Goal: Information Seeking & Learning: Learn about a topic

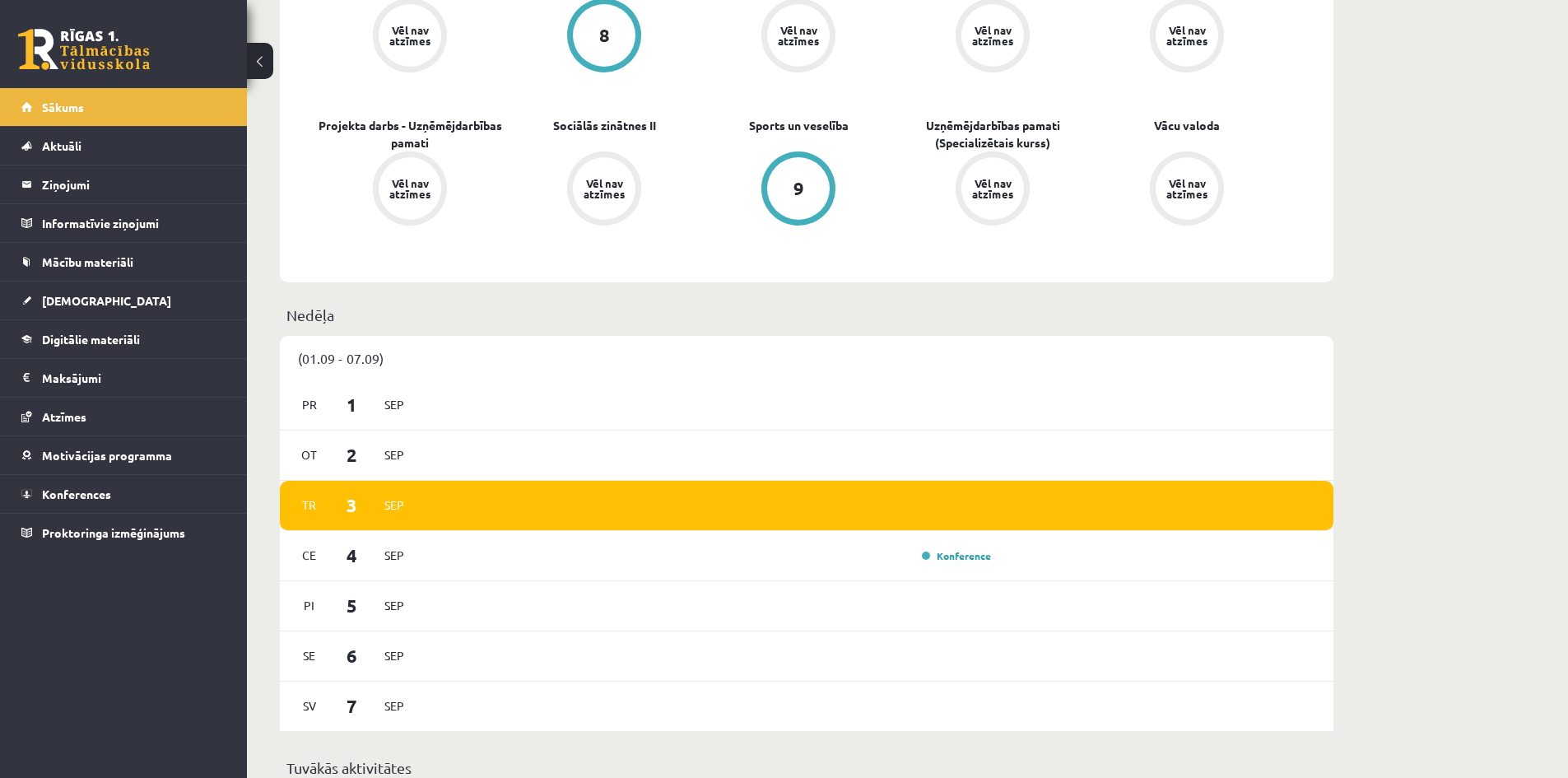
drag, startPoint x: 0, startPoint y: 0, endPoint x: 558, endPoint y: 319, distance: 642.7
click at [558, 319] on p "Nedēļa" at bounding box center [806, 315] width 1041 height 22
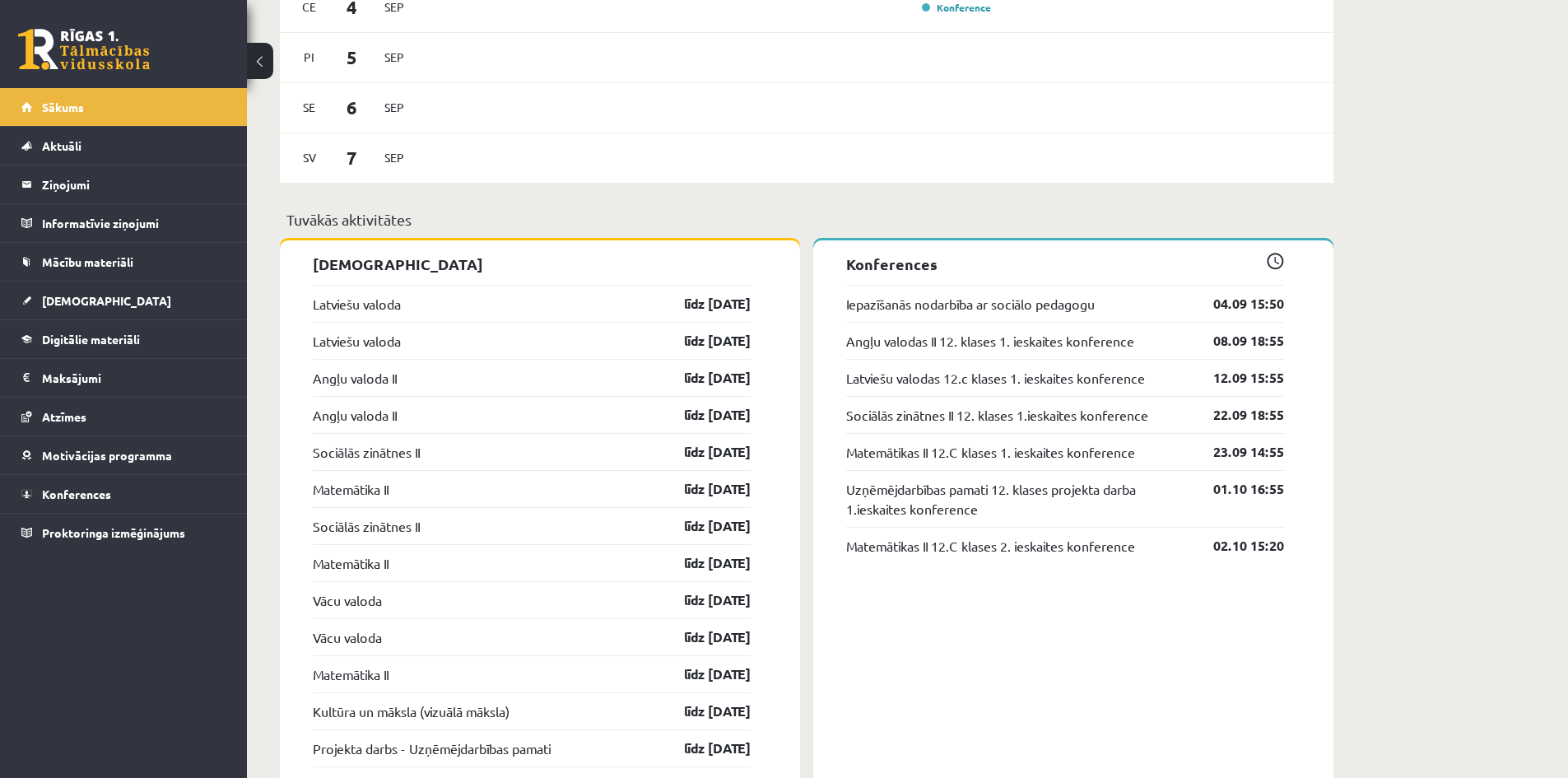
scroll to position [580, 0]
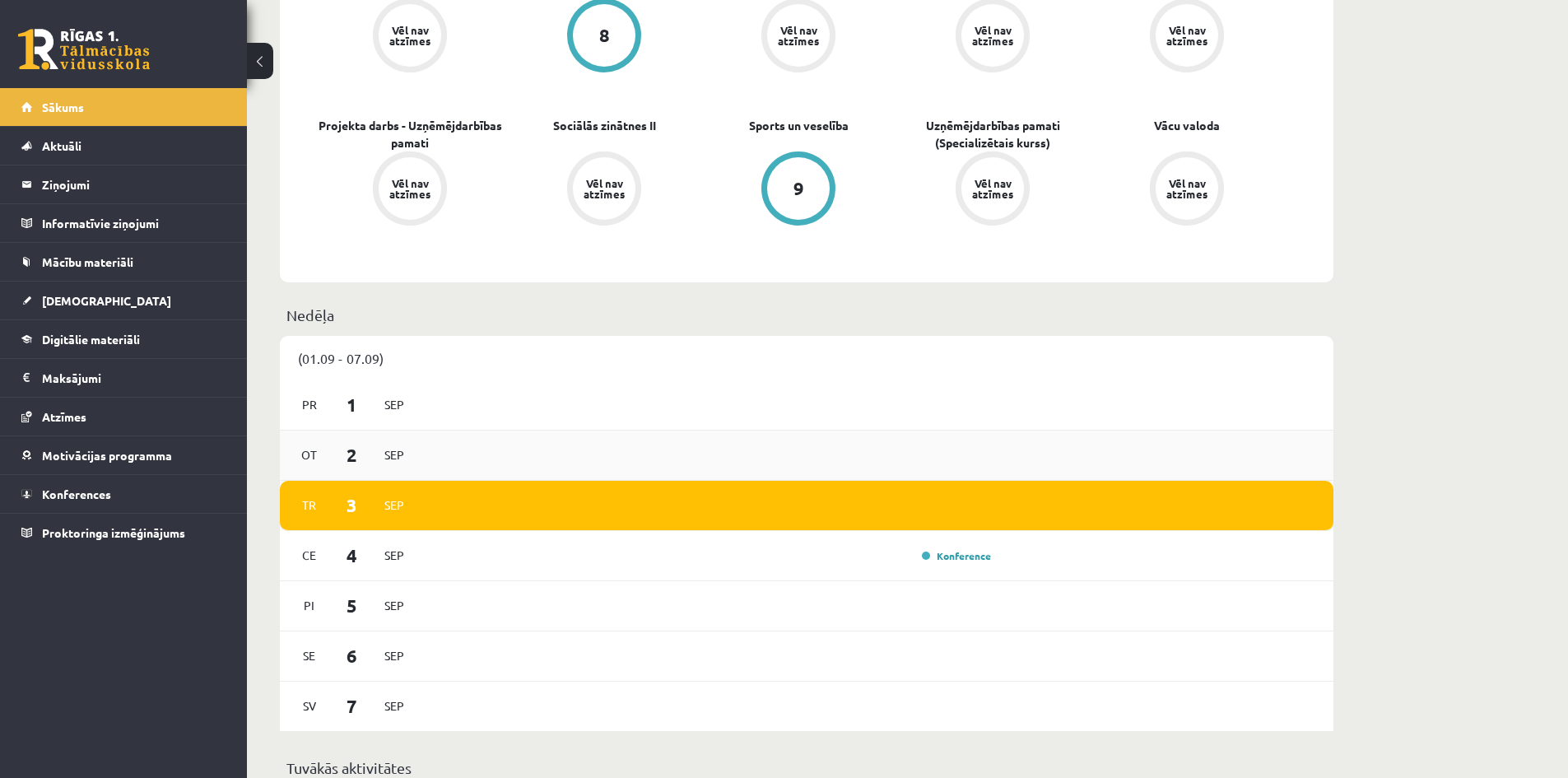
click at [683, 443] on div "[DATE]" at bounding box center [806, 456] width 1053 height 50
click at [950, 561] on link "Konference" at bounding box center [957, 556] width 70 height 13
click at [946, 559] on link "Konference" at bounding box center [957, 556] width 70 height 13
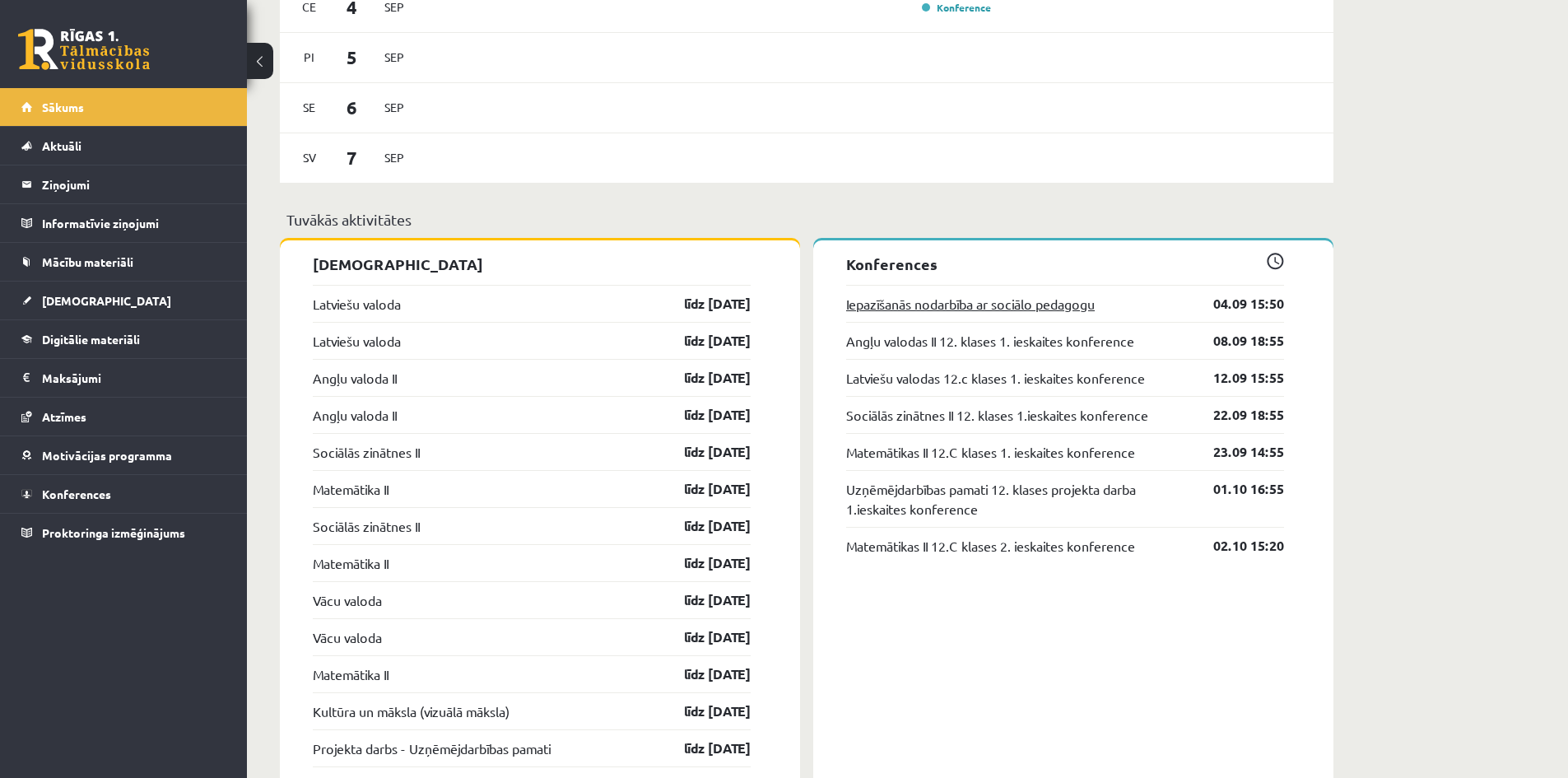
click at [908, 295] on link "Iepazīšanās nodarbība ar sociālo pedagogu" at bounding box center [970, 303] width 249 height 20
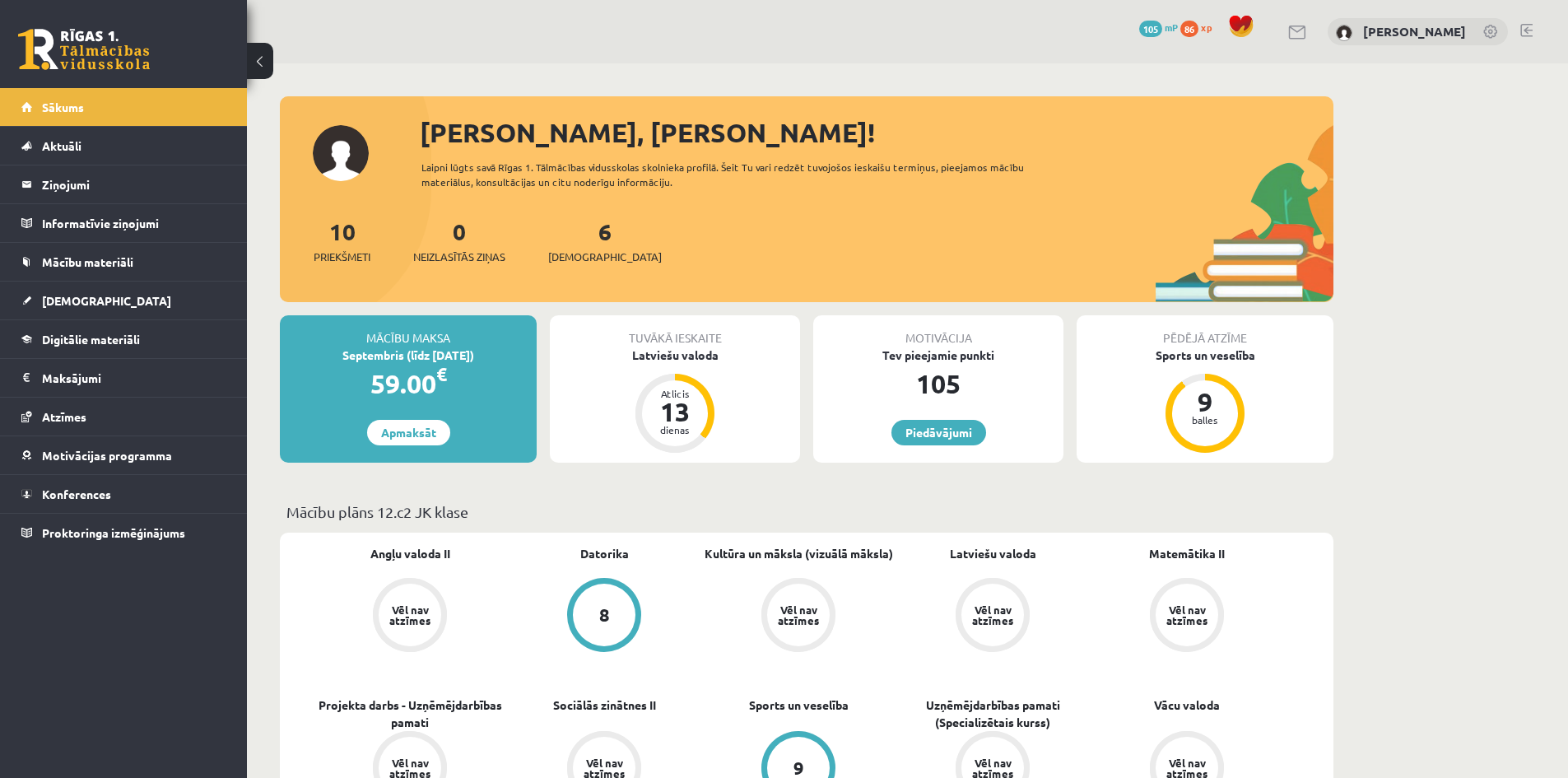
drag, startPoint x: 717, startPoint y: 240, endPoint x: 828, endPoint y: 169, distance: 131.8
drag, startPoint x: 828, startPoint y: 169, endPoint x: 590, endPoint y: 218, distance: 243.0
click at [590, 218] on div "6 Ieskaites" at bounding box center [605, 239] width 113 height 51
drag, startPoint x: 604, startPoint y: 238, endPoint x: 325, endPoint y: 237, distance: 279.0
click at [325, 237] on div "10 Priekšmeti 0 Neizlasītās ziņas 6 Ieskaites" at bounding box center [806, 258] width 1053 height 88
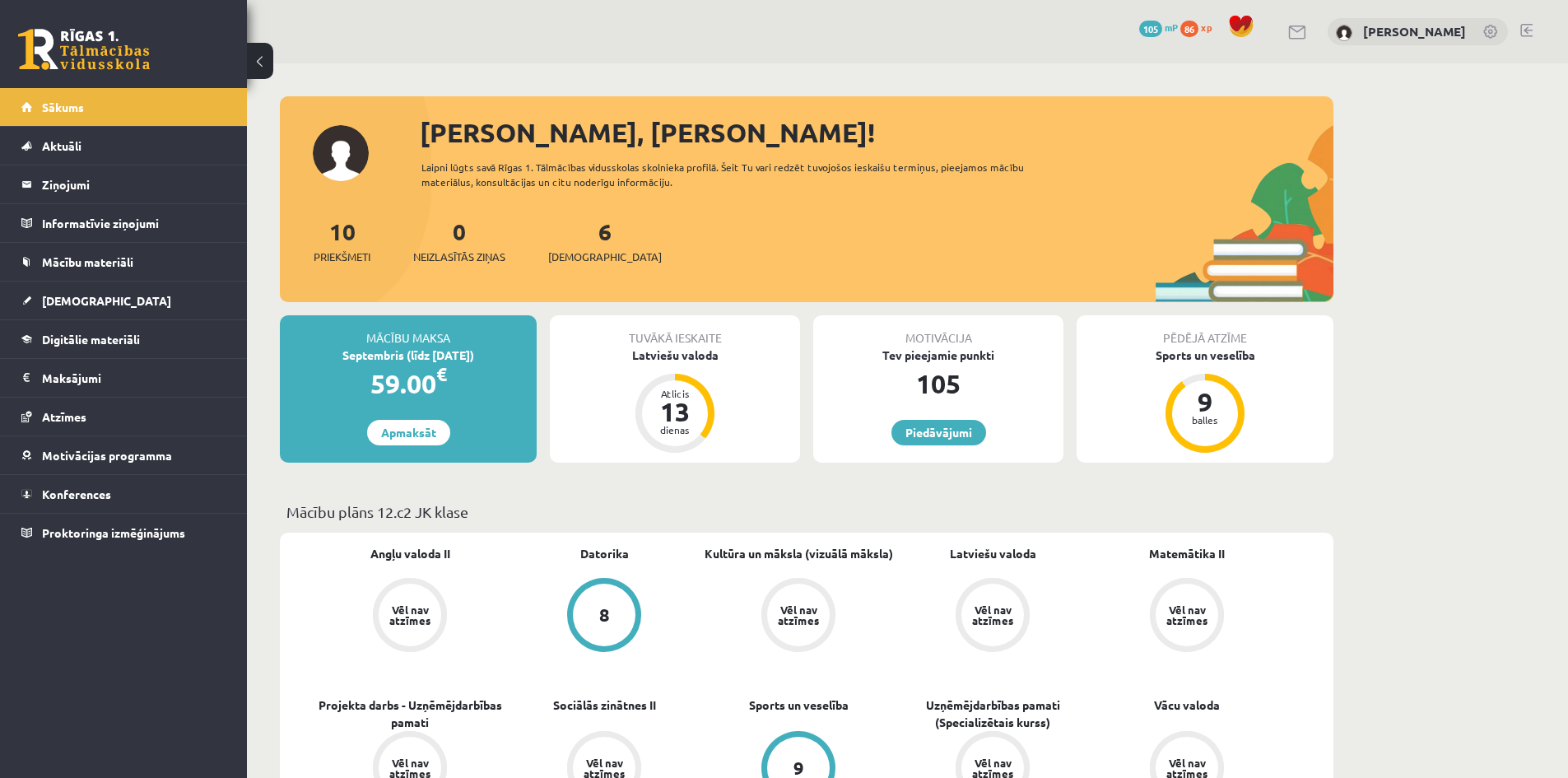
drag, startPoint x: 318, startPoint y: 238, endPoint x: 901, endPoint y: 275, distance: 584.2
click at [901, 275] on div "10 Priekšmeti 0 Neizlasītās ziņas 6 Ieskaites" at bounding box center [806, 258] width 1053 height 88
click at [123, 335] on span "Digitālie materiāli" at bounding box center [91, 339] width 98 height 15
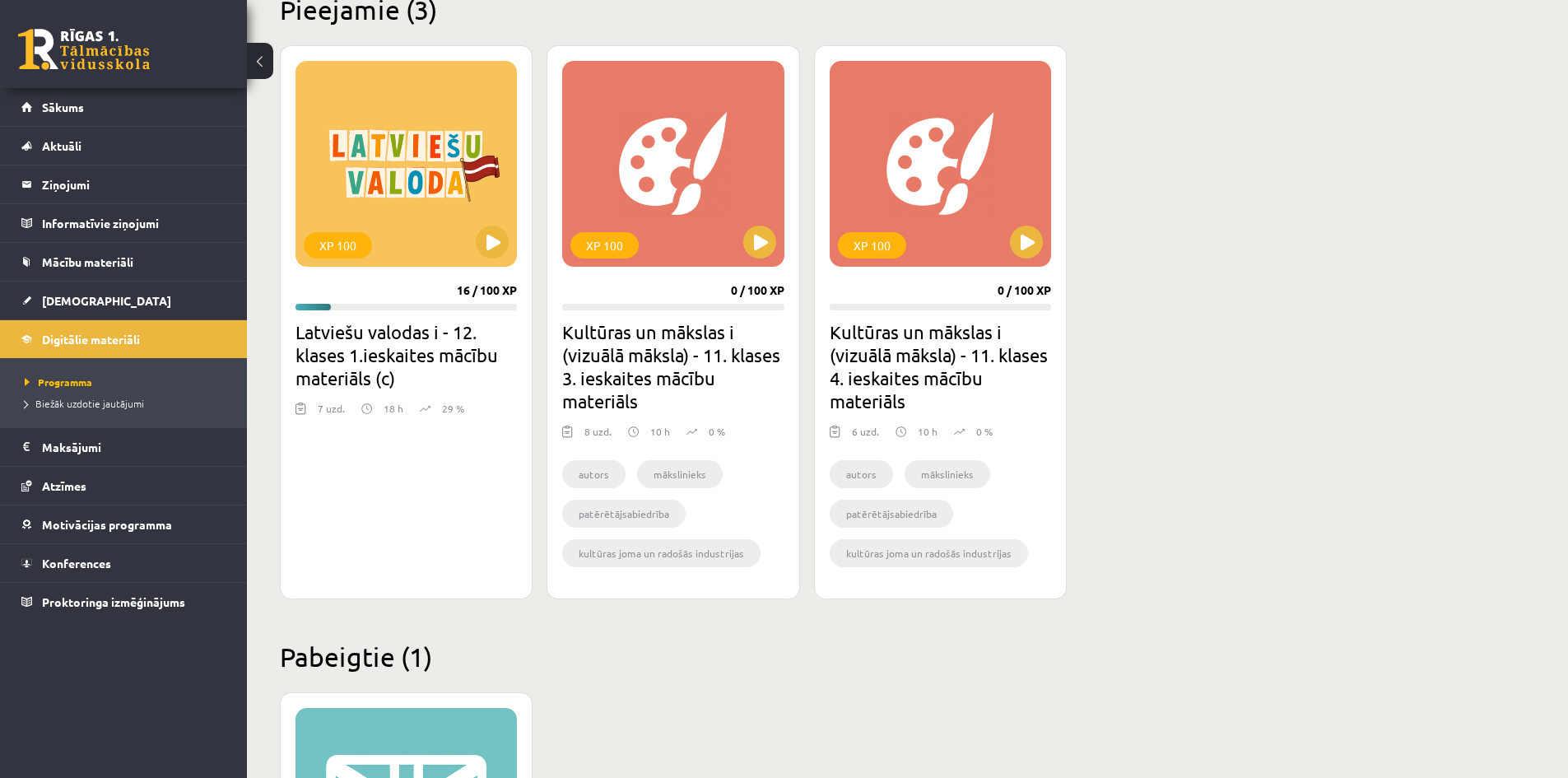
scroll to position [550, 0]
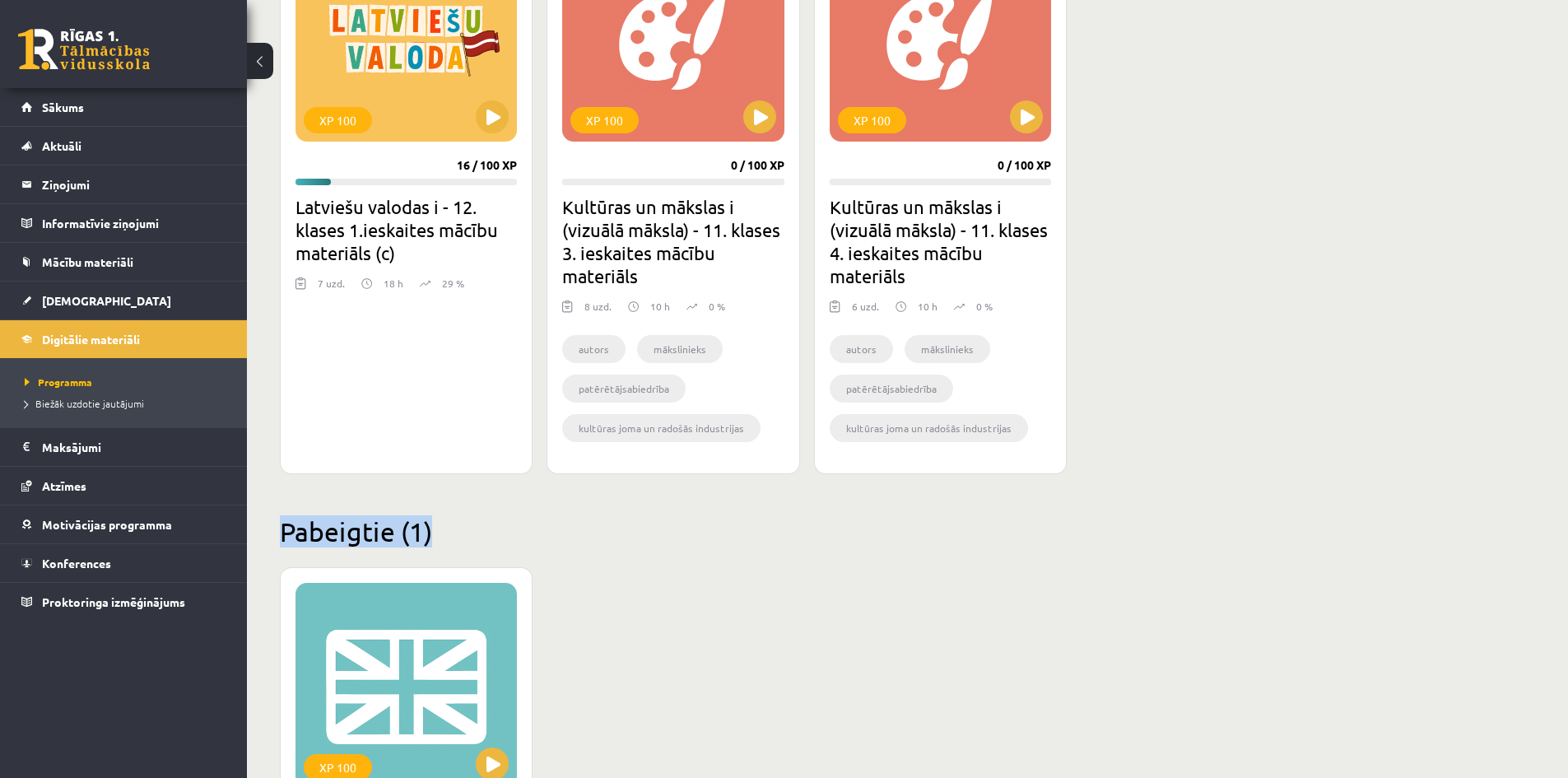
drag, startPoint x: 271, startPoint y: 518, endPoint x: 493, endPoint y: 539, distance: 223.0
click at [509, 526] on div "Mana statistika 86 Nopelnītie punkti 1 Apgūtās tēmas 6 Izpildīti uzdevumi 23 Ne…" at bounding box center [806, 322] width 1119 height 1618
drag, startPoint x: 620, startPoint y: 550, endPoint x: 551, endPoint y: 608, distance: 90.1
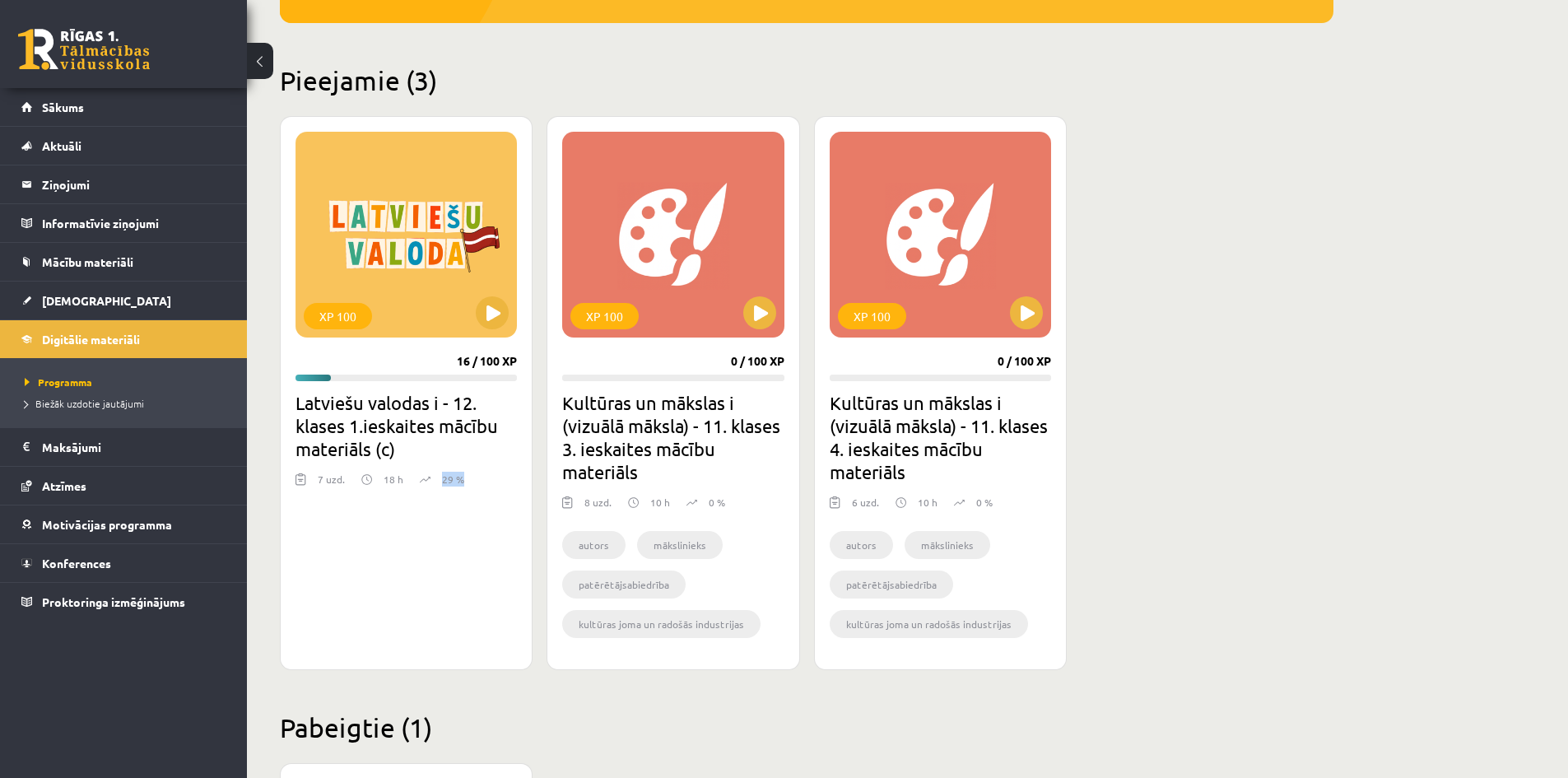
drag, startPoint x: 441, startPoint y: 478, endPoint x: 395, endPoint y: 629, distance: 157.9
click at [531, 478] on div "XP 100 16 / 100 XP Latviešu valodas i - 12. klases 1.ieskaites mācību materiāls…" at bounding box center [406, 393] width 252 height 554
drag, startPoint x: 471, startPoint y: 572, endPoint x: 409, endPoint y: 584, distance: 63.2
click at [464, 573] on div "XP 100 16 / 100 XP Latviešu valodas i - 12. klases 1.ieskaites mācību materiāls…" at bounding box center [406, 393] width 252 height 554
click at [40, 101] on link "Sākums" at bounding box center [124, 107] width 205 height 37
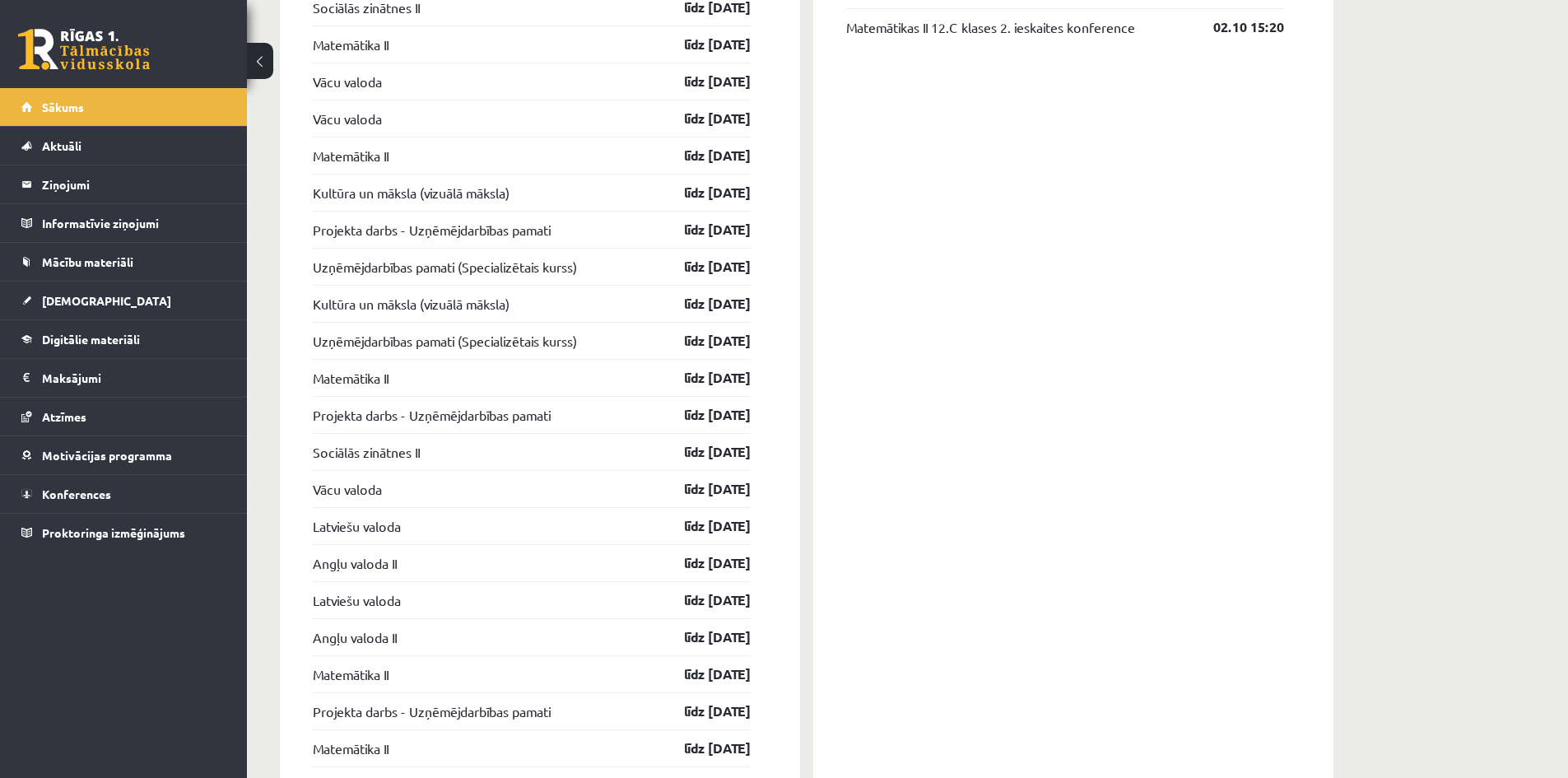
scroll to position [1097, 0]
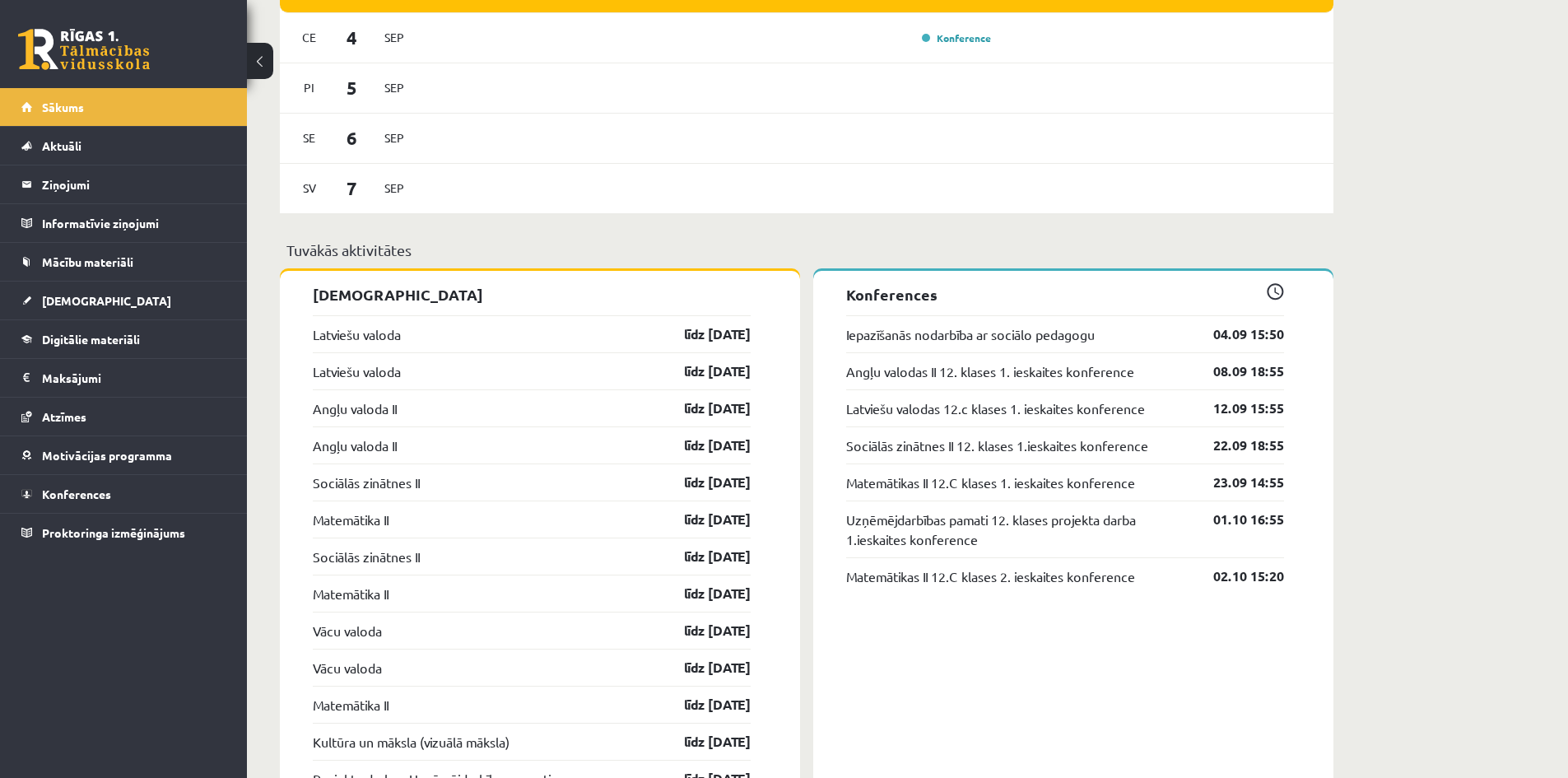
drag, startPoint x: 784, startPoint y: 358, endPoint x: 772, endPoint y: 340, distance: 21.6
click at [120, 352] on link "Digitālie materiāli" at bounding box center [124, 339] width 205 height 37
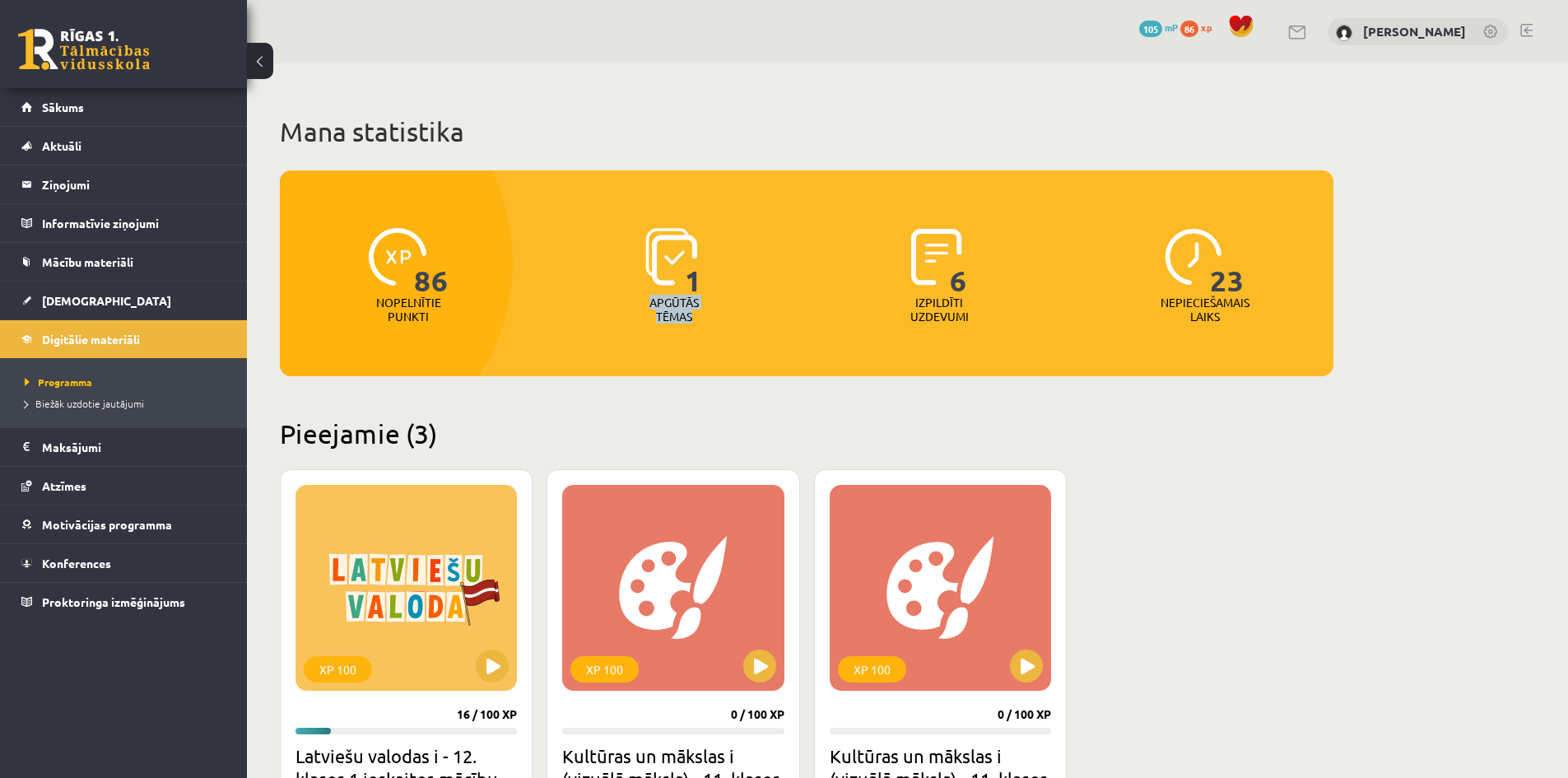
drag, startPoint x: 588, startPoint y: 290, endPoint x: 762, endPoint y: 328, distance: 178.1
click at [762, 328] on div "1 Apgūtās tēmas" at bounding box center [674, 276] width 258 height 113
drag, startPoint x: 774, startPoint y: 334, endPoint x: 783, endPoint y: 343, distance: 12.7
drag, startPoint x: 783, startPoint y: 343, endPoint x: 488, endPoint y: 434, distance: 308.7
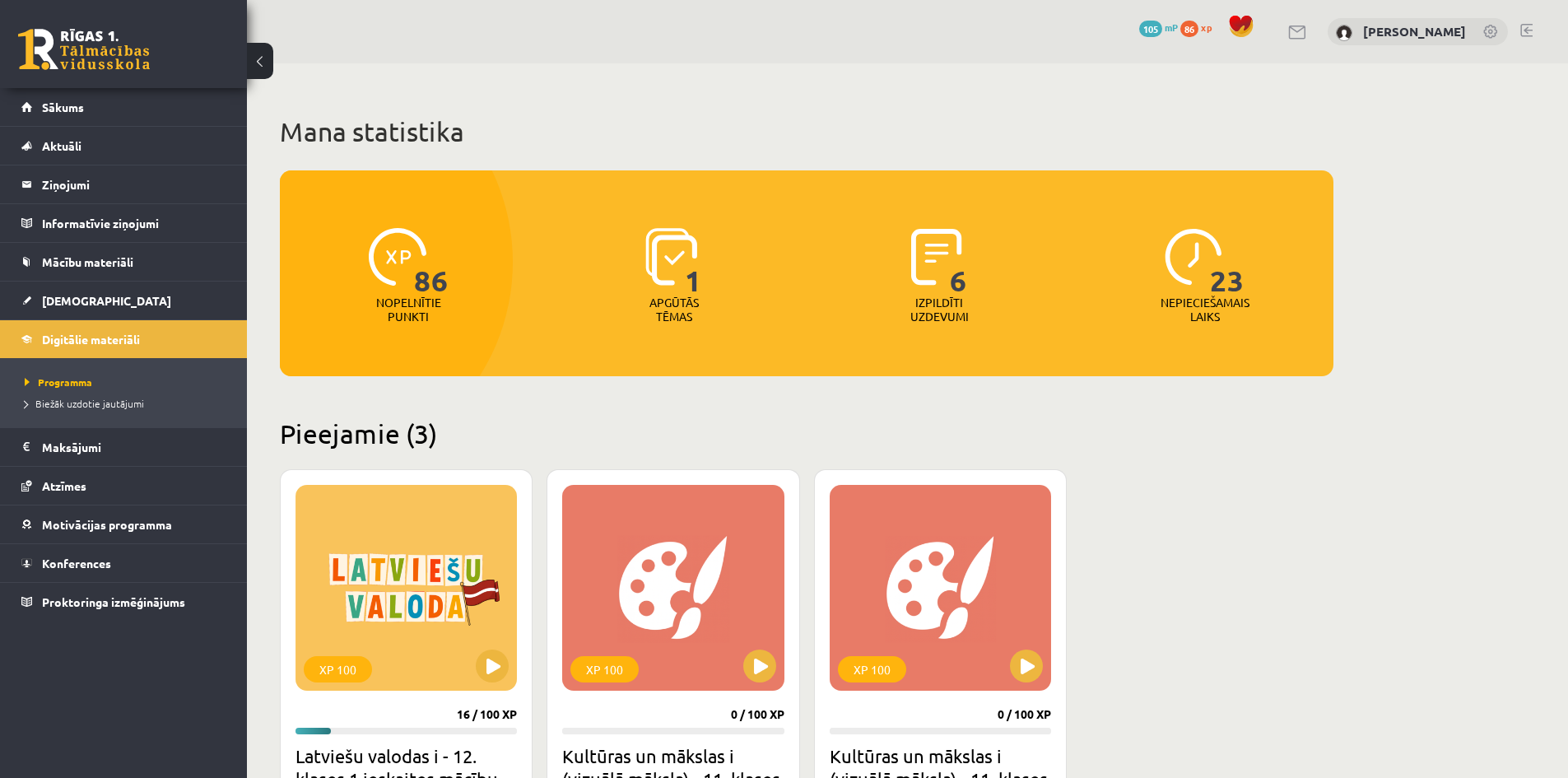
click at [488, 434] on h2 "Pieejamie (3)" at bounding box center [806, 434] width 1053 height 32
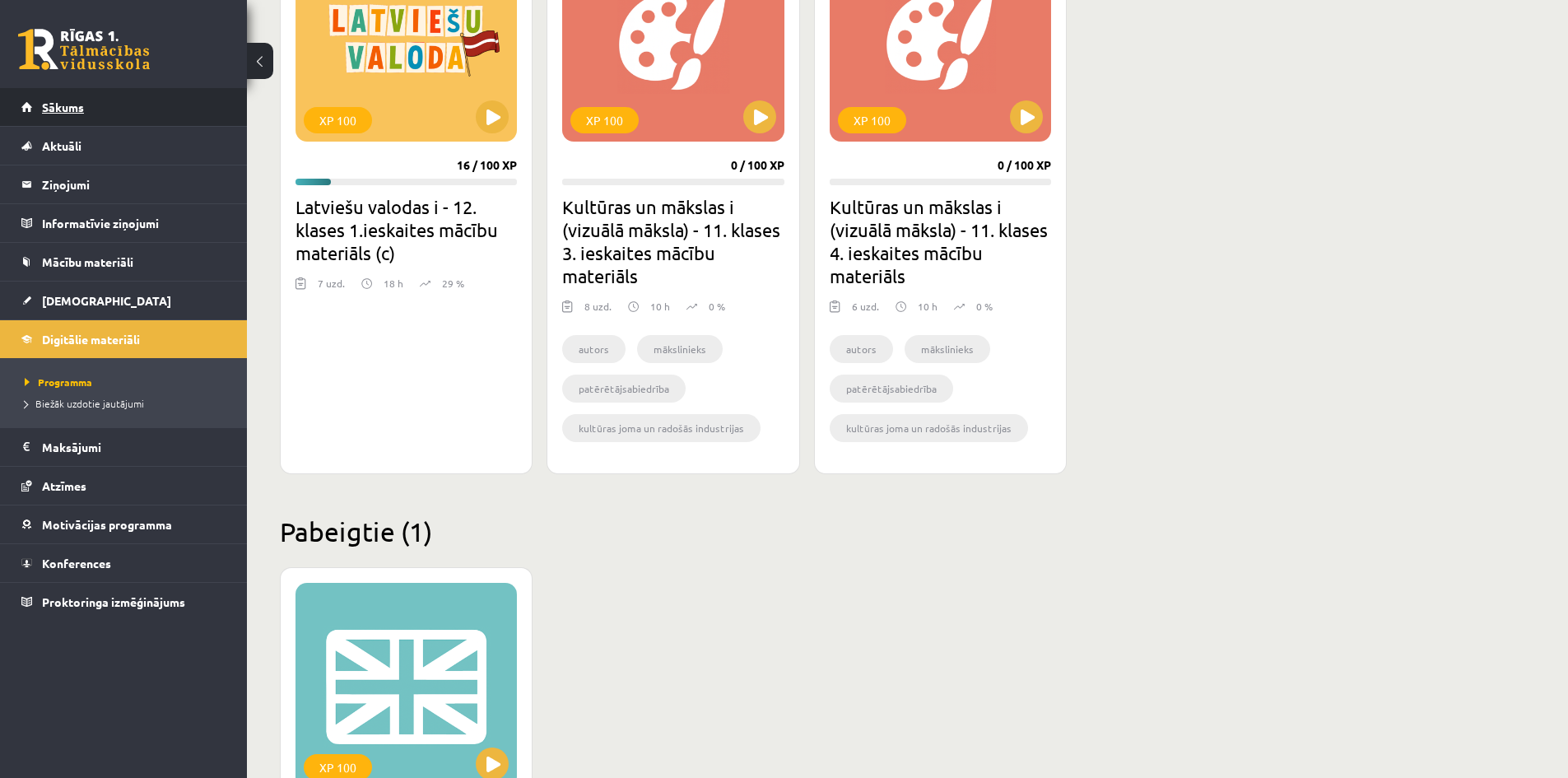
click at [84, 121] on link "Sākums" at bounding box center [124, 107] width 205 height 37
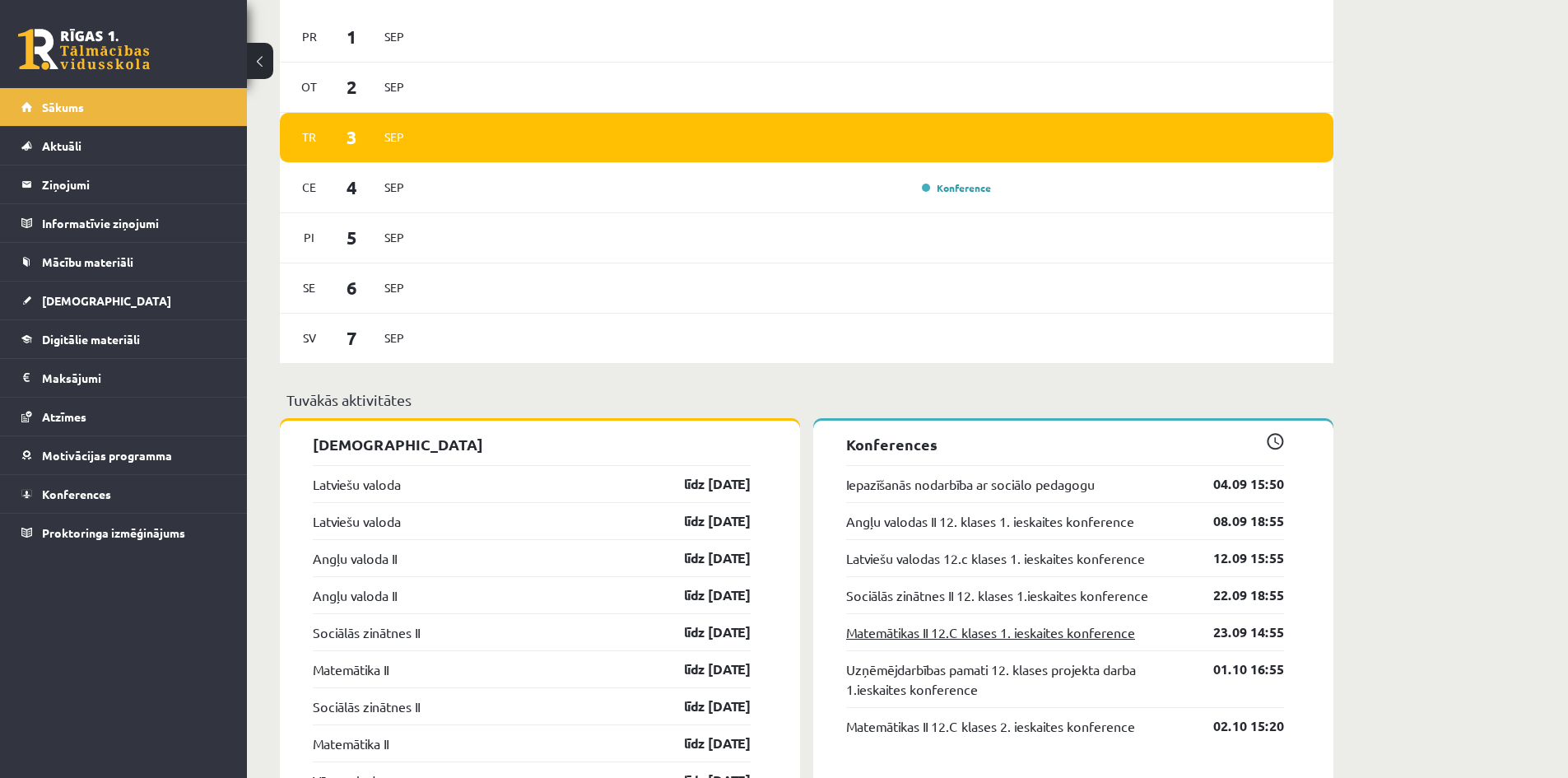
scroll to position [1097, 0]
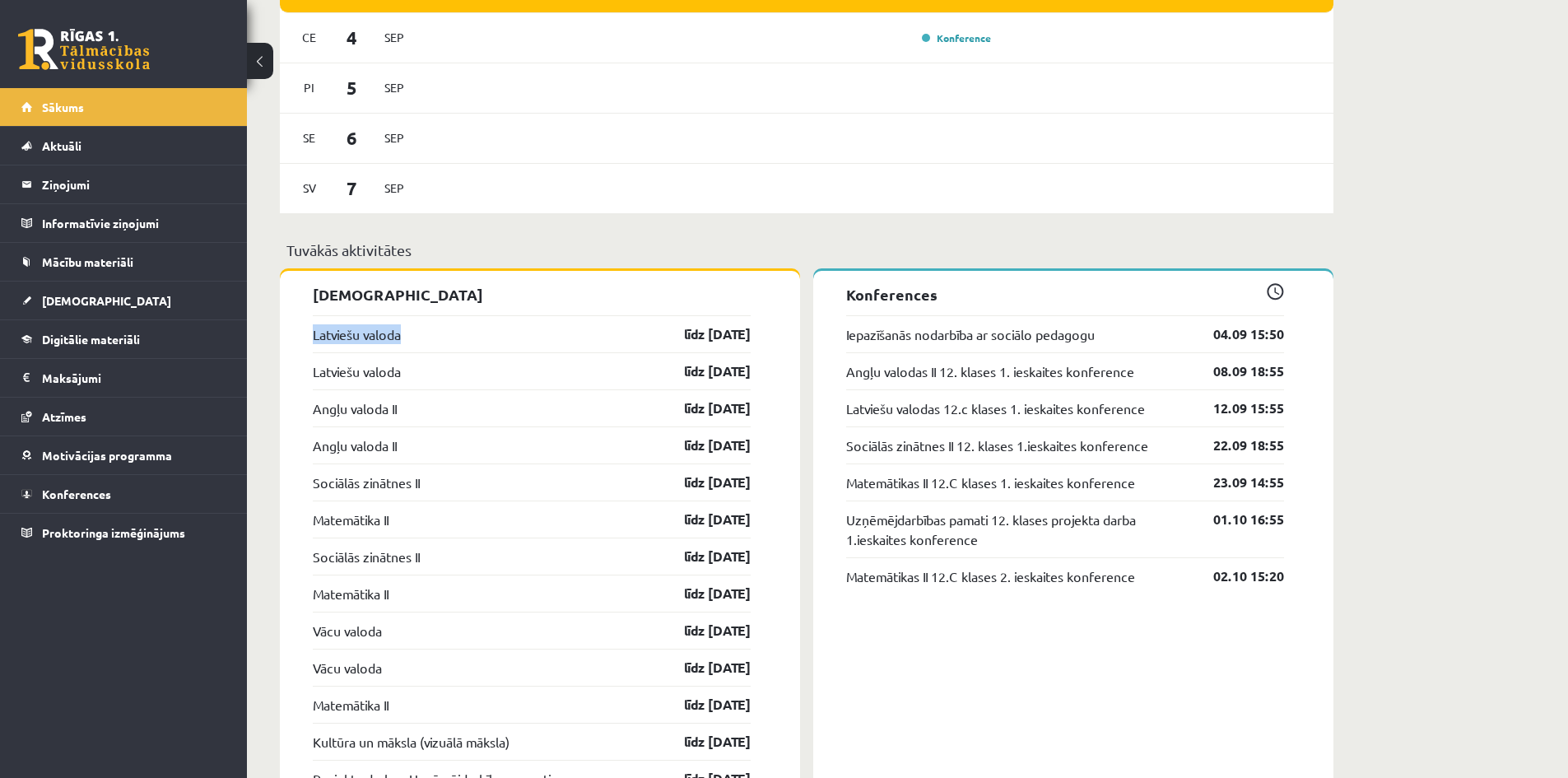
drag, startPoint x: 286, startPoint y: 347, endPoint x: 453, endPoint y: 337, distance: 167.3
drag, startPoint x: 504, startPoint y: 372, endPoint x: 560, endPoint y: 378, distance: 56.3
click at [560, 378] on div "[PERSON_NAME], [PERSON_NAME]! Laipni lūgts savā Rīgas 1. Tālmācības vidusskolas…" at bounding box center [806, 359] width 1119 height 2786
drag, startPoint x: 301, startPoint y: 411, endPoint x: 520, endPoint y: 410, distance: 219.0
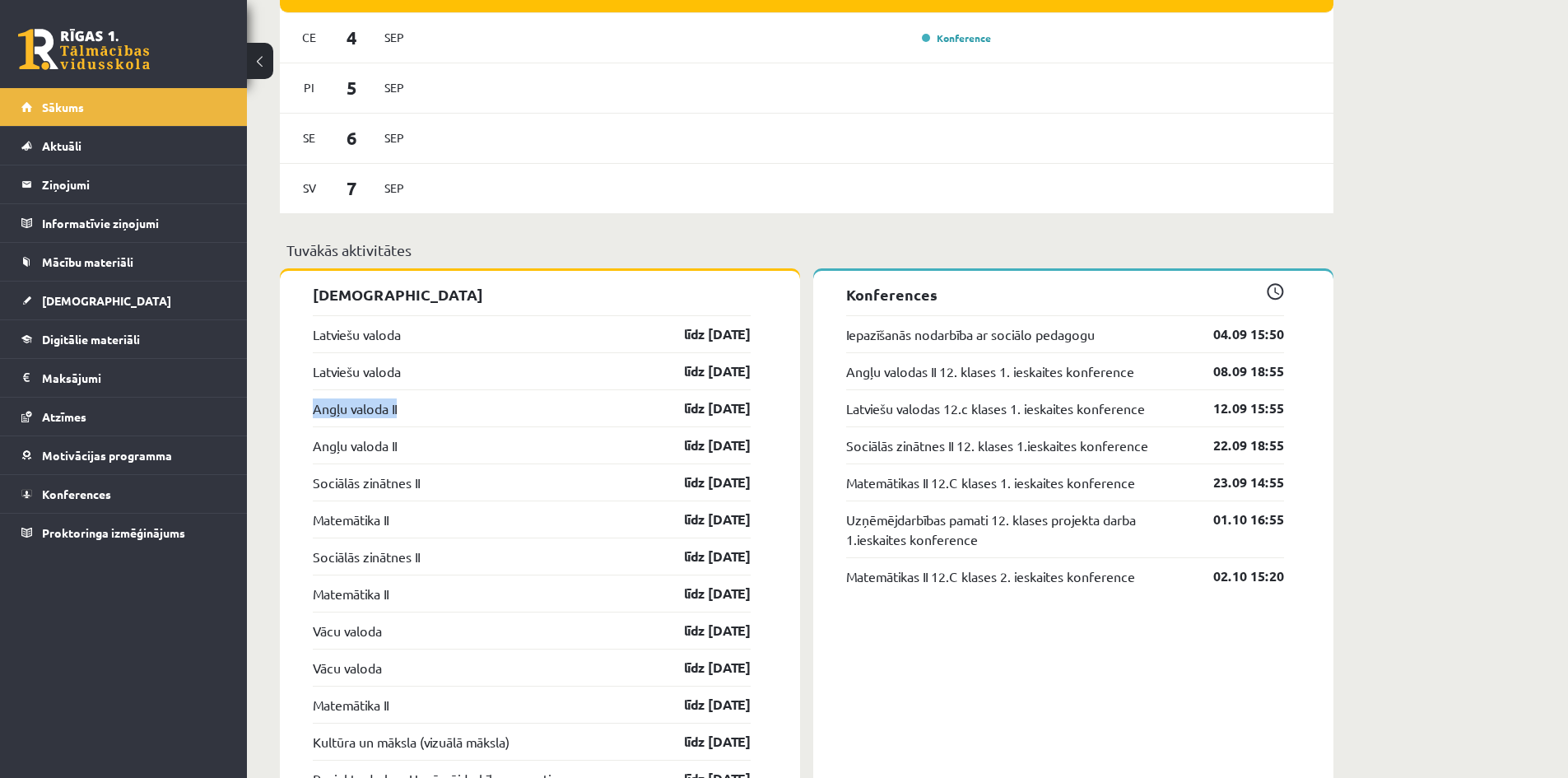
drag, startPoint x: 290, startPoint y: 337, endPoint x: 573, endPoint y: 366, distance: 284.5
drag, startPoint x: 385, startPoint y: 366, endPoint x: 501, endPoint y: 372, distance: 116.2
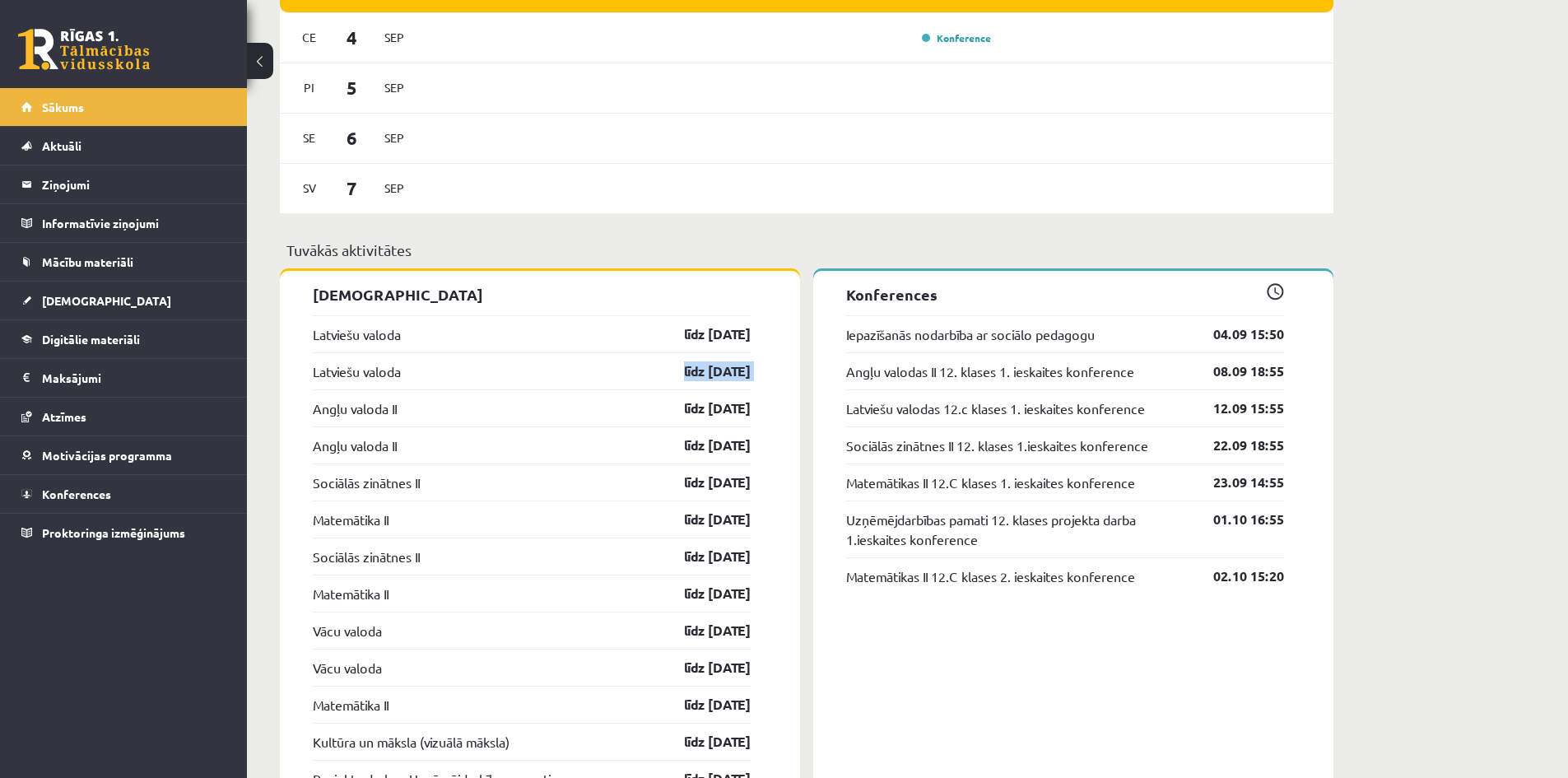
drag, startPoint x: 296, startPoint y: 414, endPoint x: 437, endPoint y: 397, distance: 142.0
drag, startPoint x: 293, startPoint y: 458, endPoint x: 443, endPoint y: 458, distance: 150.0
drag, startPoint x: 297, startPoint y: 493, endPoint x: 450, endPoint y: 468, distance: 155.0
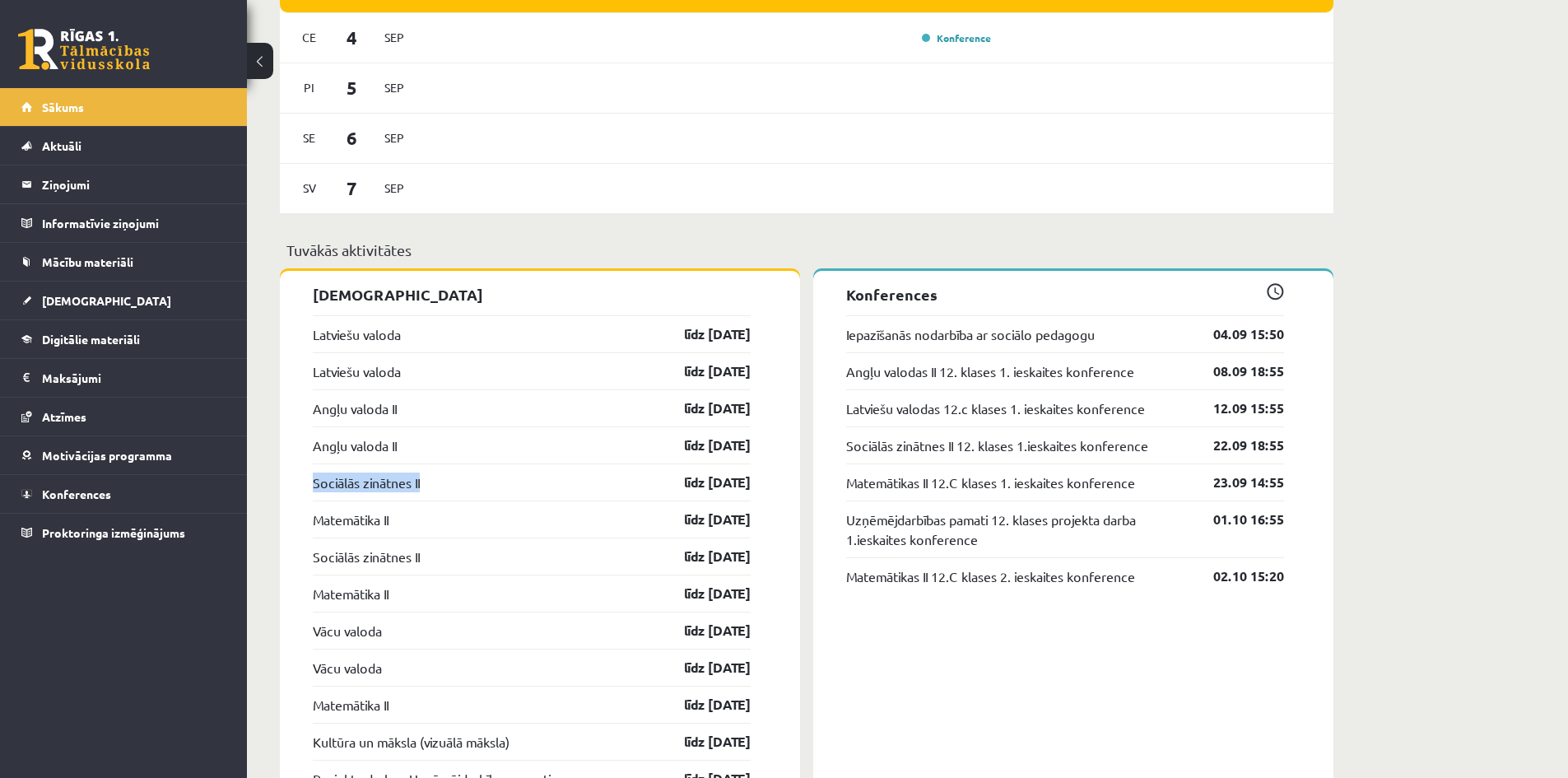
click at [342, 529] on link "Matemātika II" at bounding box center [351, 519] width 76 height 20
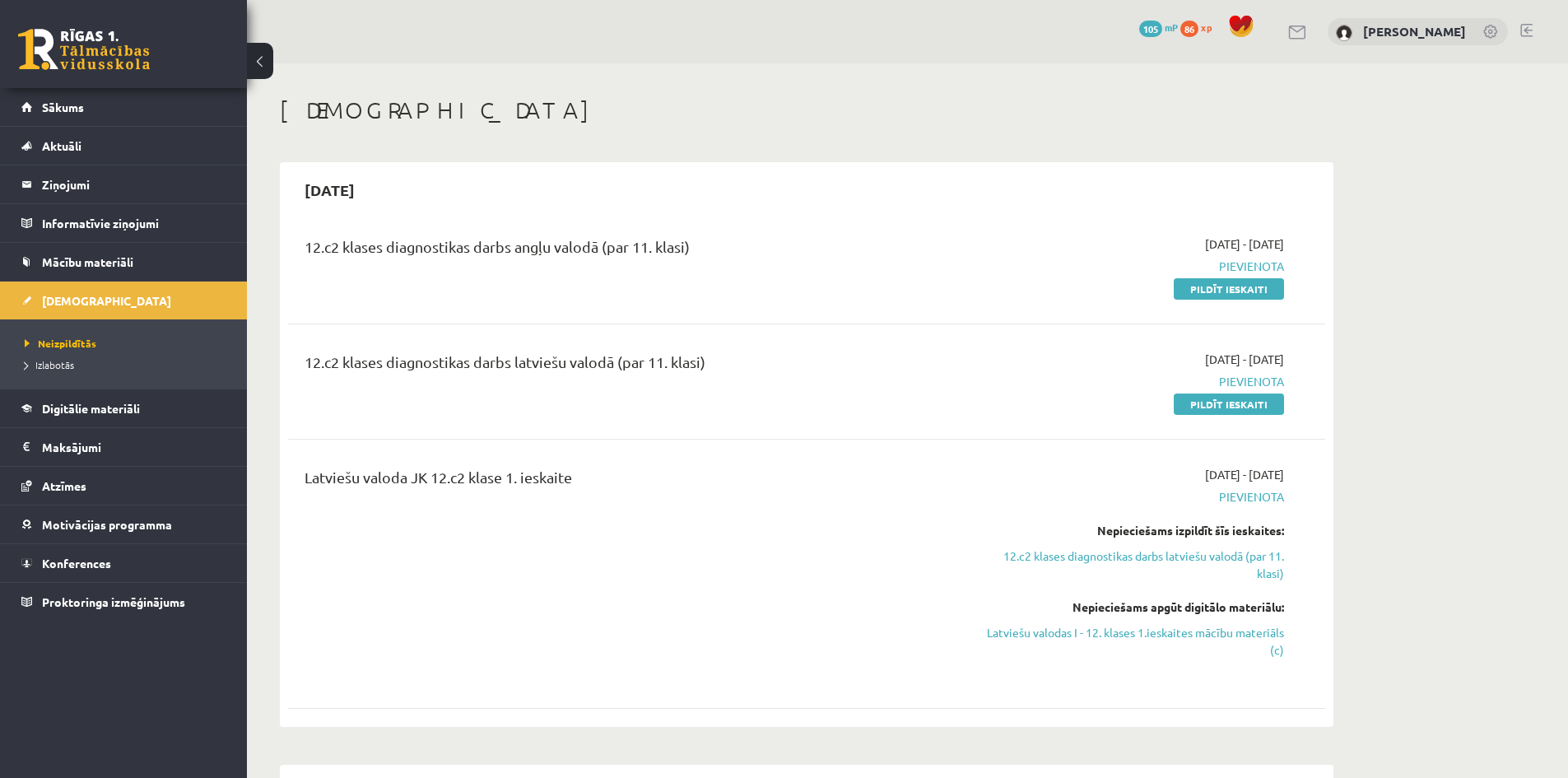
drag, startPoint x: 379, startPoint y: 261, endPoint x: 714, endPoint y: 277, distance: 335.4
click at [714, 277] on div "12.c2 klases diagnostikas darbs angļu valodā (par 11. klasi)" at bounding box center [627, 266] width 669 height 62
drag, startPoint x: 411, startPoint y: 349, endPoint x: 750, endPoint y: 379, distance: 340.3
click at [747, 379] on div "12.c2 klases diagnostikas darbs latviešu valodā (par 11. klasi)" at bounding box center [626, 366] width 645 height 30
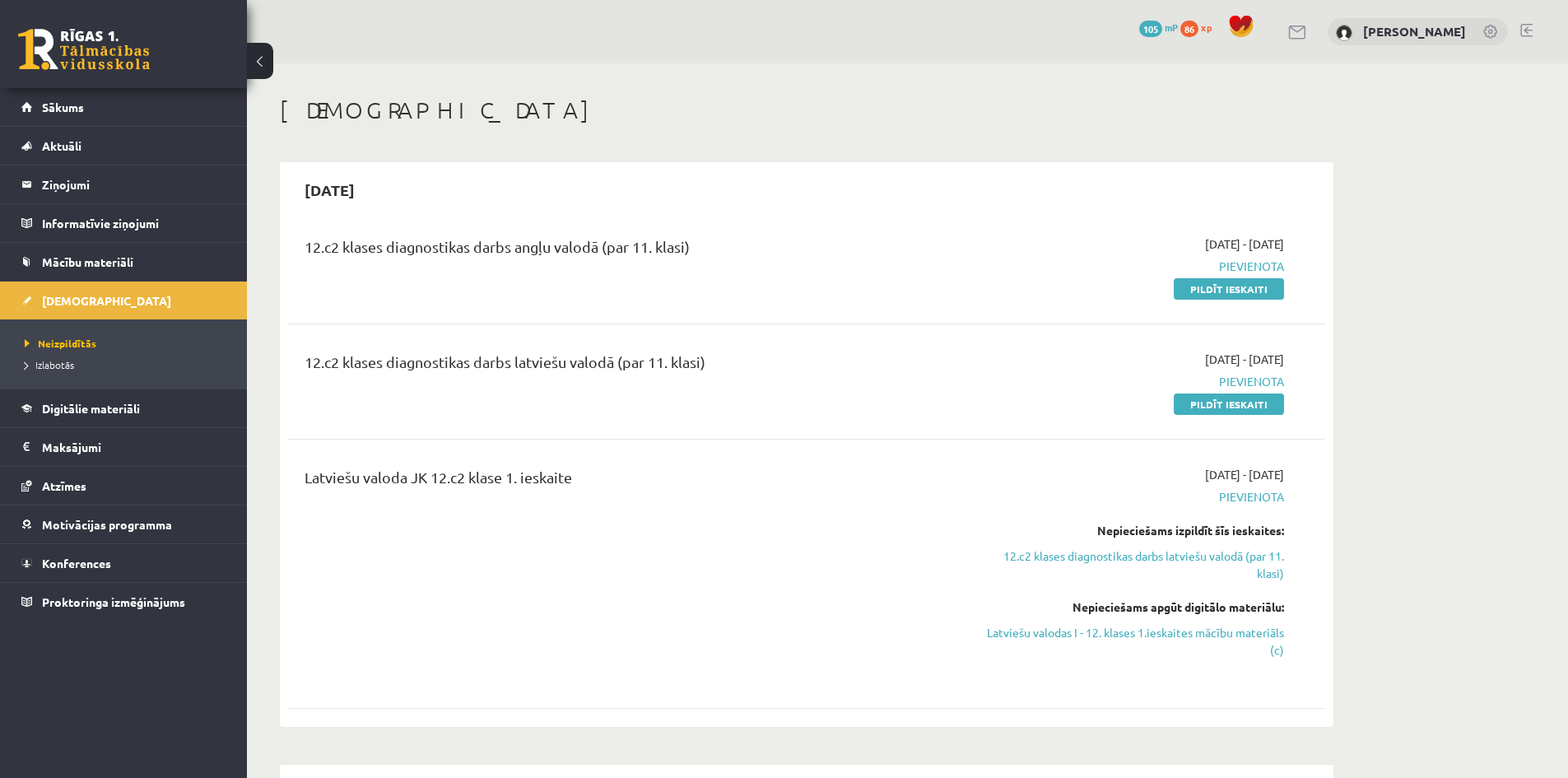
click at [764, 382] on div "12.c2 klases diagnostikas darbs latviešu valodā (par 11. klasi)" at bounding box center [627, 381] width 669 height 62
drag, startPoint x: 690, startPoint y: 358, endPoint x: 730, endPoint y: 358, distance: 40.0
click at [725, 358] on div "12.c2 klases diagnostikas darbs latviešu valodā (par 11. klasi)" at bounding box center [626, 366] width 645 height 30
click at [781, 361] on div "12.c2 klases diagnostikas darbs latviešu valodā (par 11. klasi)" at bounding box center [626, 366] width 645 height 30
click at [1008, 356] on div "2025-09-01 - 2025-09-15 Pievienota Pildīt ieskaiti" at bounding box center [1129, 381] width 335 height 62
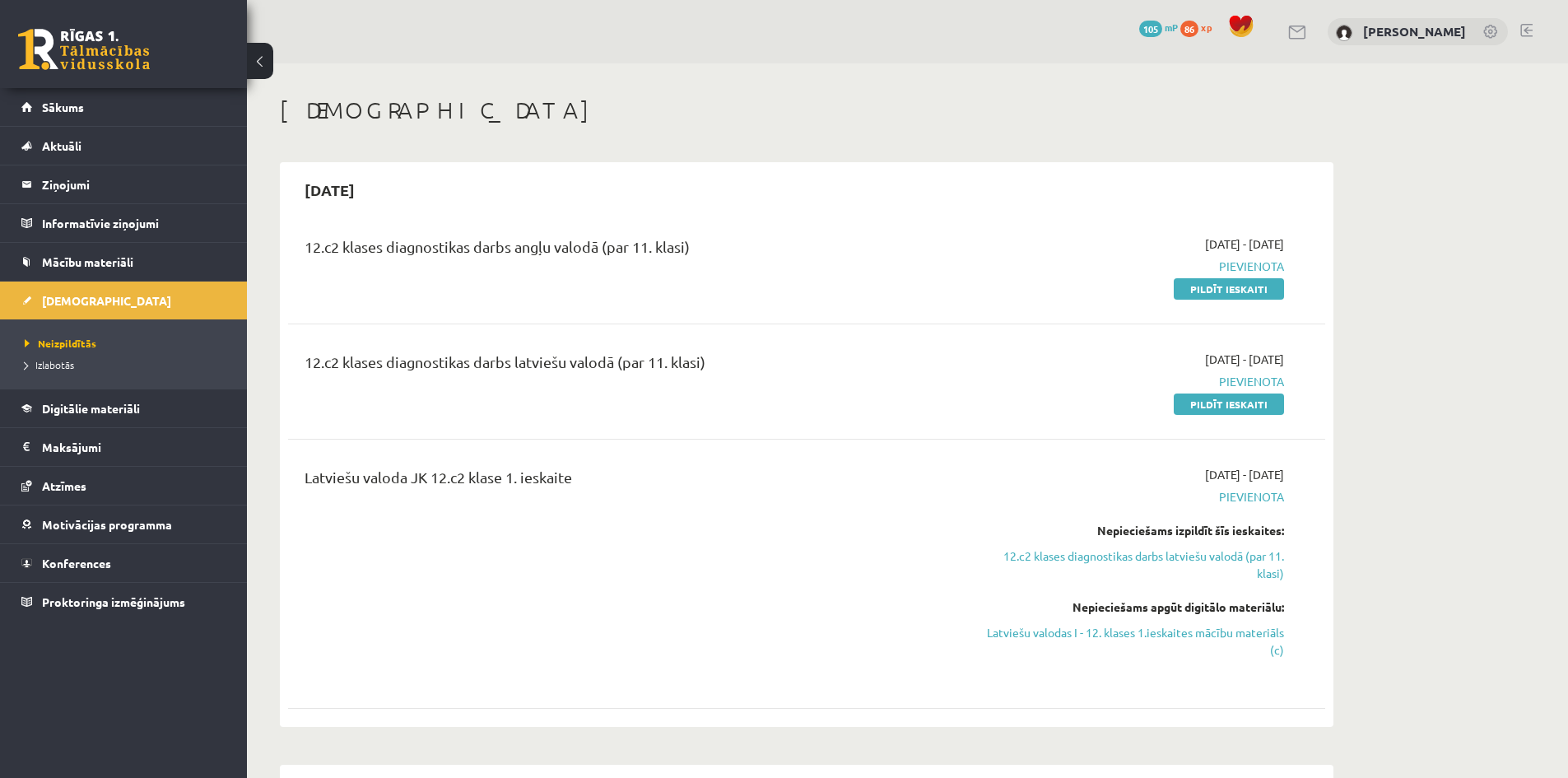
drag, startPoint x: 483, startPoint y: 472, endPoint x: 686, endPoint y: 495, distance: 204.3
click at [580, 465] on div "Latviešu valoda JK 12.c2 klase 1. ieskaite 2025-09-01 - 2025-09-15 Pievienota N…" at bounding box center [806, 574] width 1037 height 249
click at [918, 486] on div "Latviešu valoda JK 12.c2 klase 1. ieskaite" at bounding box center [626, 481] width 645 height 30
drag, startPoint x: 351, startPoint y: 466, endPoint x: 675, endPoint y: 437, distance: 325.3
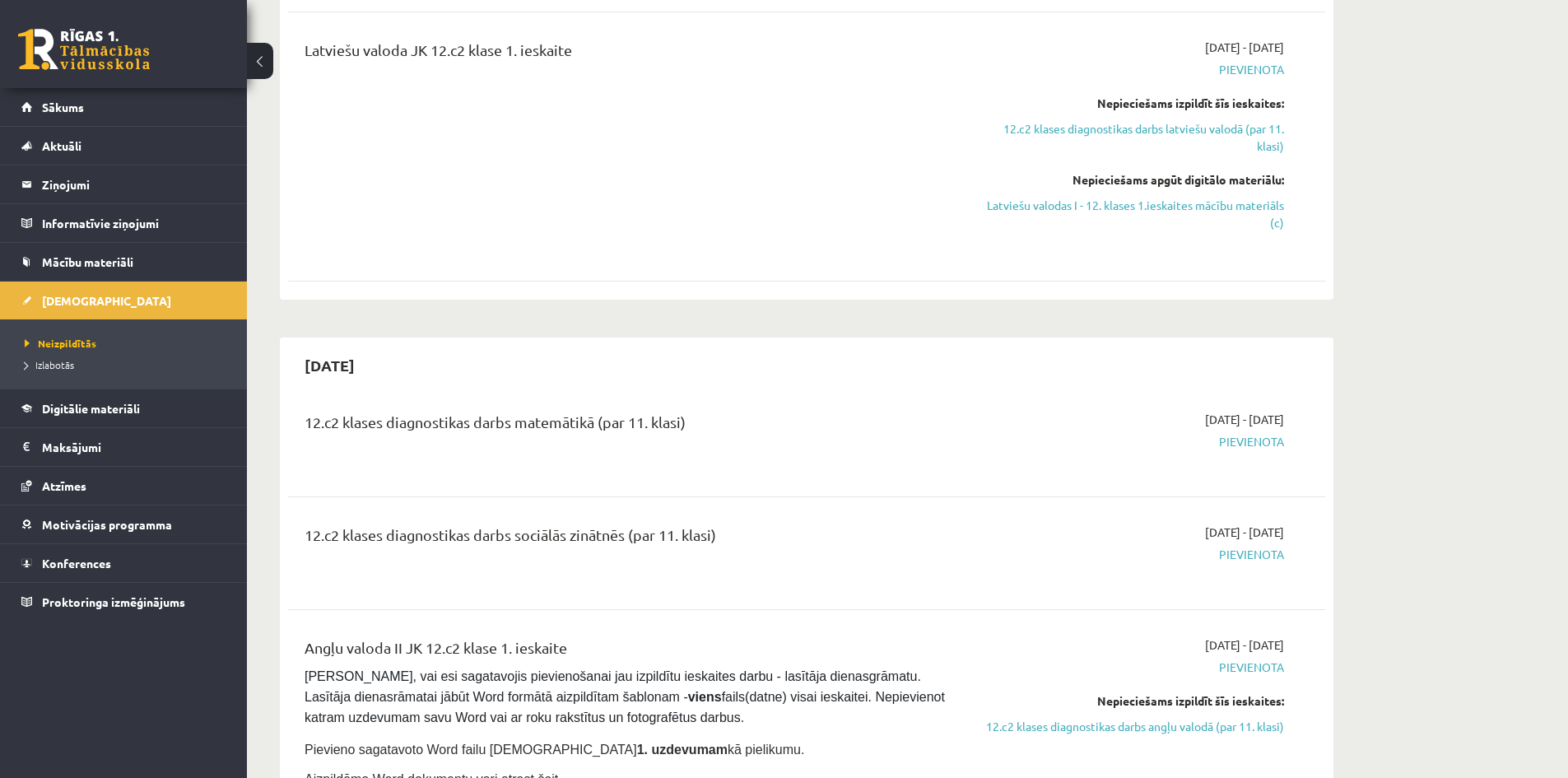
scroll to position [550, 0]
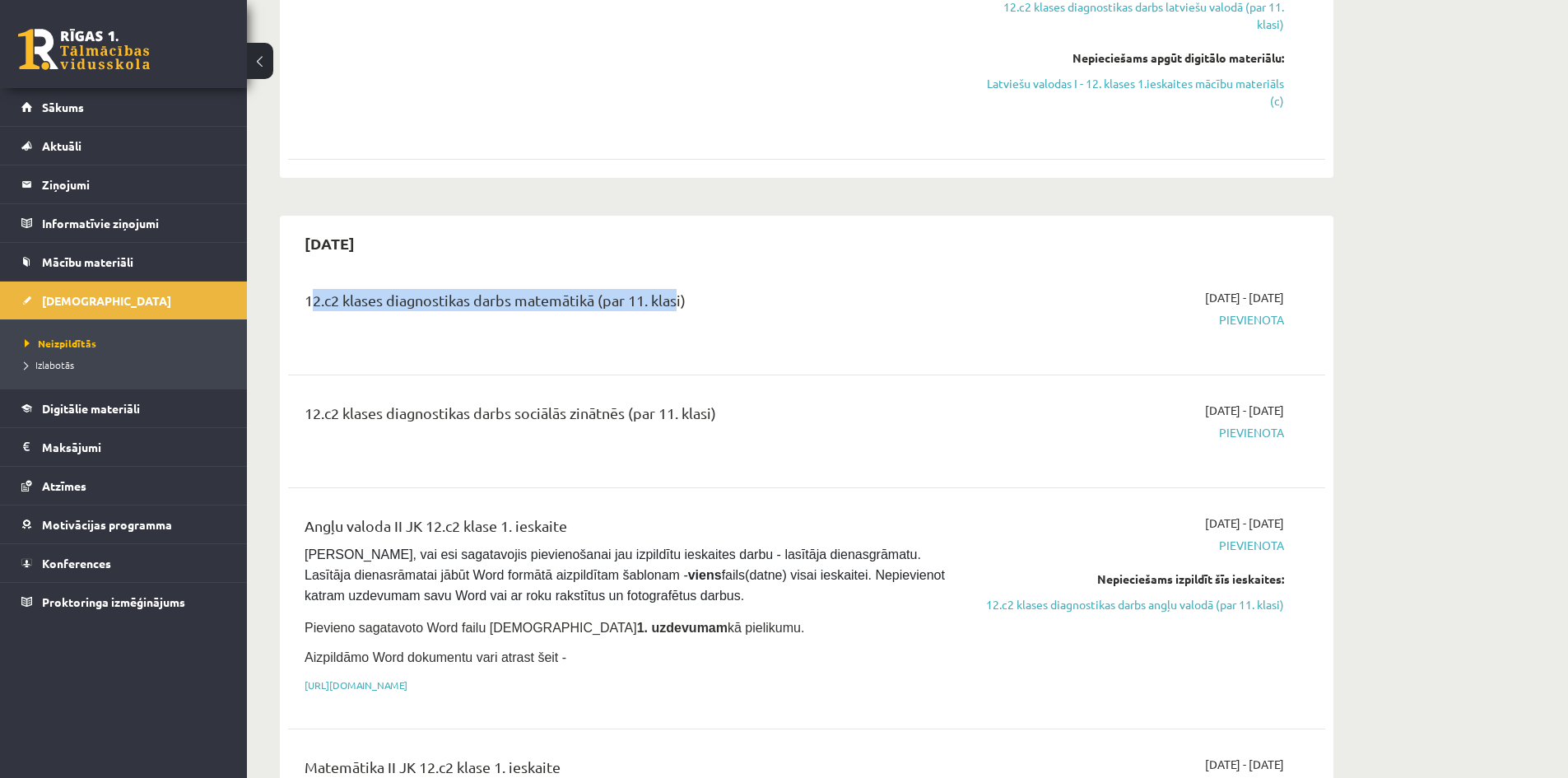
drag, startPoint x: 305, startPoint y: 304, endPoint x: 678, endPoint y: 309, distance: 373.0
click at [663, 362] on div "12.c2 klases diagnostikas darbs matemātikā (par 11. klasi) 2025-09-16 - 2025-09…" at bounding box center [806, 318] width 1037 height 92
drag, startPoint x: 449, startPoint y: 281, endPoint x: 723, endPoint y: 298, distance: 274.5
click at [723, 298] on div "12.c2 klases diagnostikas darbs matemātikā (par 11. klasi) 2025-09-16 - 2025-09…" at bounding box center [806, 318] width 1037 height 92
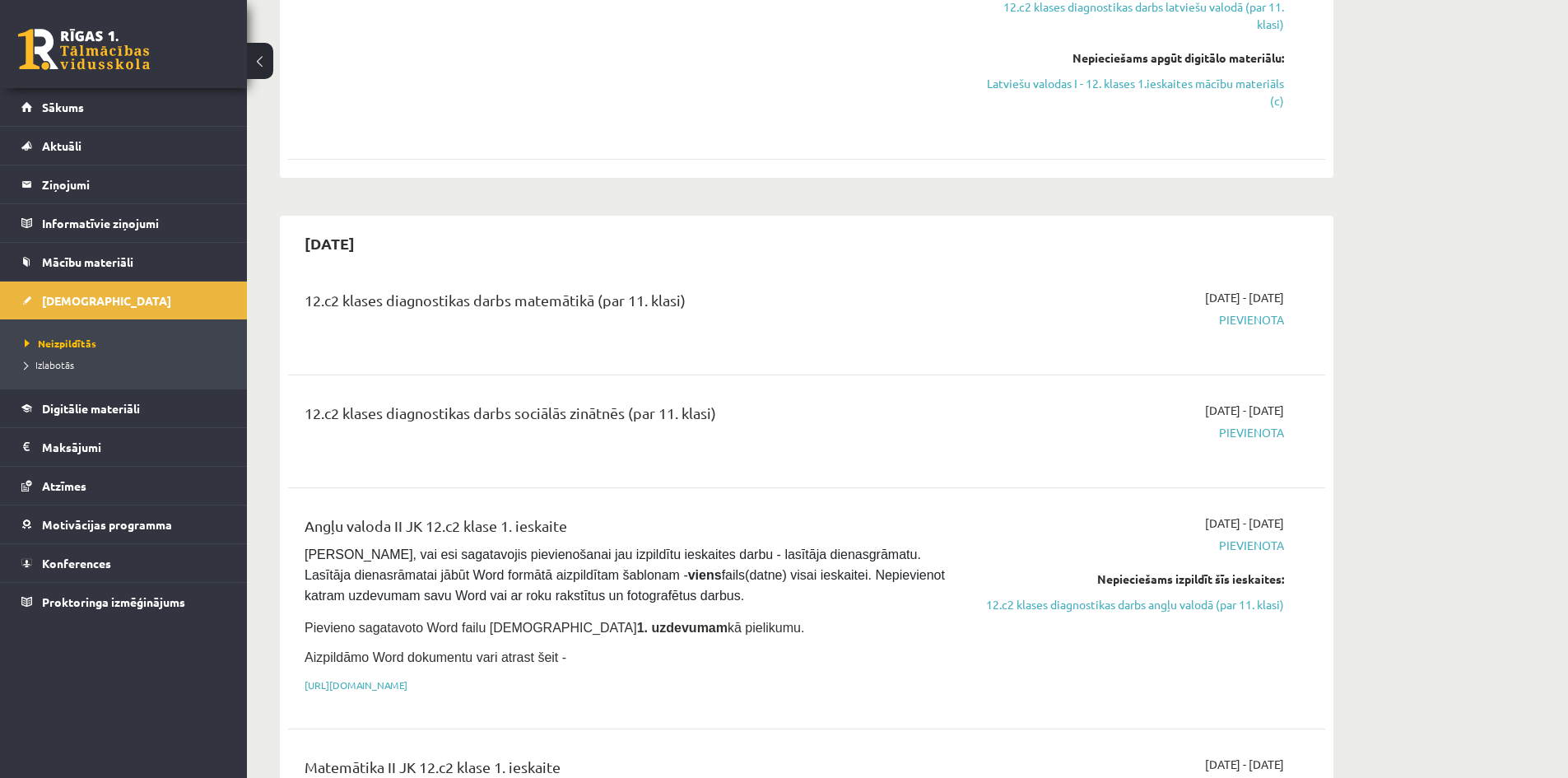
click at [818, 318] on div "12.c2 klases diagnostikas darbs matemātikā (par 11. klasi)" at bounding box center [626, 304] width 645 height 30
drag, startPoint x: 328, startPoint y: 404, endPoint x: 742, endPoint y: 401, distance: 414.0
click at [736, 401] on div "12.c2 klases diagnostikas darbs sociālās zinātnēs (par 11. klasi)" at bounding box center [626, 417] width 645 height 30
click at [750, 400] on div "12.c2 klases diagnostikas darbs sociālās zinātnēs (par 11. klasi) 2025-09-16 - …" at bounding box center [806, 431] width 1037 height 92
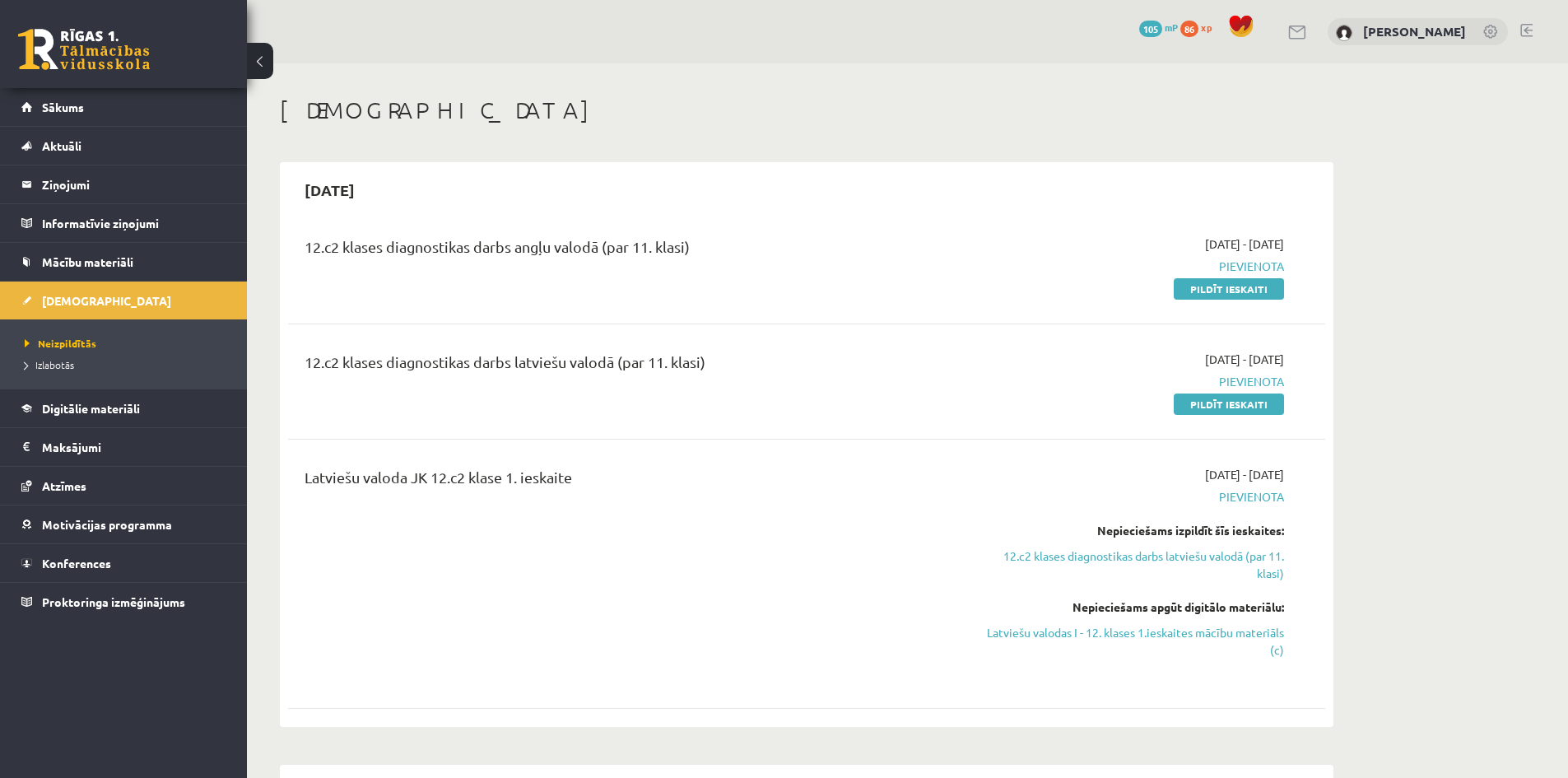
drag, startPoint x: 1059, startPoint y: 571, endPoint x: 1298, endPoint y: 565, distance: 239.1
click at [1298, 564] on div "Latviešu valoda JK 12.c2 klase 1. ieskaite 2025-09-01 - 2025-09-15 Pievienota N…" at bounding box center [806, 574] width 1004 height 216
click at [1300, 565] on div "Latviešu valoda JK 12.c2 klase 1. ieskaite 2025-09-01 - 2025-09-15 Pievienota N…" at bounding box center [806, 574] width 1004 height 216
drag, startPoint x: 1057, startPoint y: 520, endPoint x: 1293, endPoint y: 528, distance: 236.1
click at [1293, 528] on div "2025-09-01 - 2025-09-15 Pievienota Nepieciešams izpildīt šīs ieskaites: 12.c2 k…" at bounding box center [1129, 574] width 335 height 216
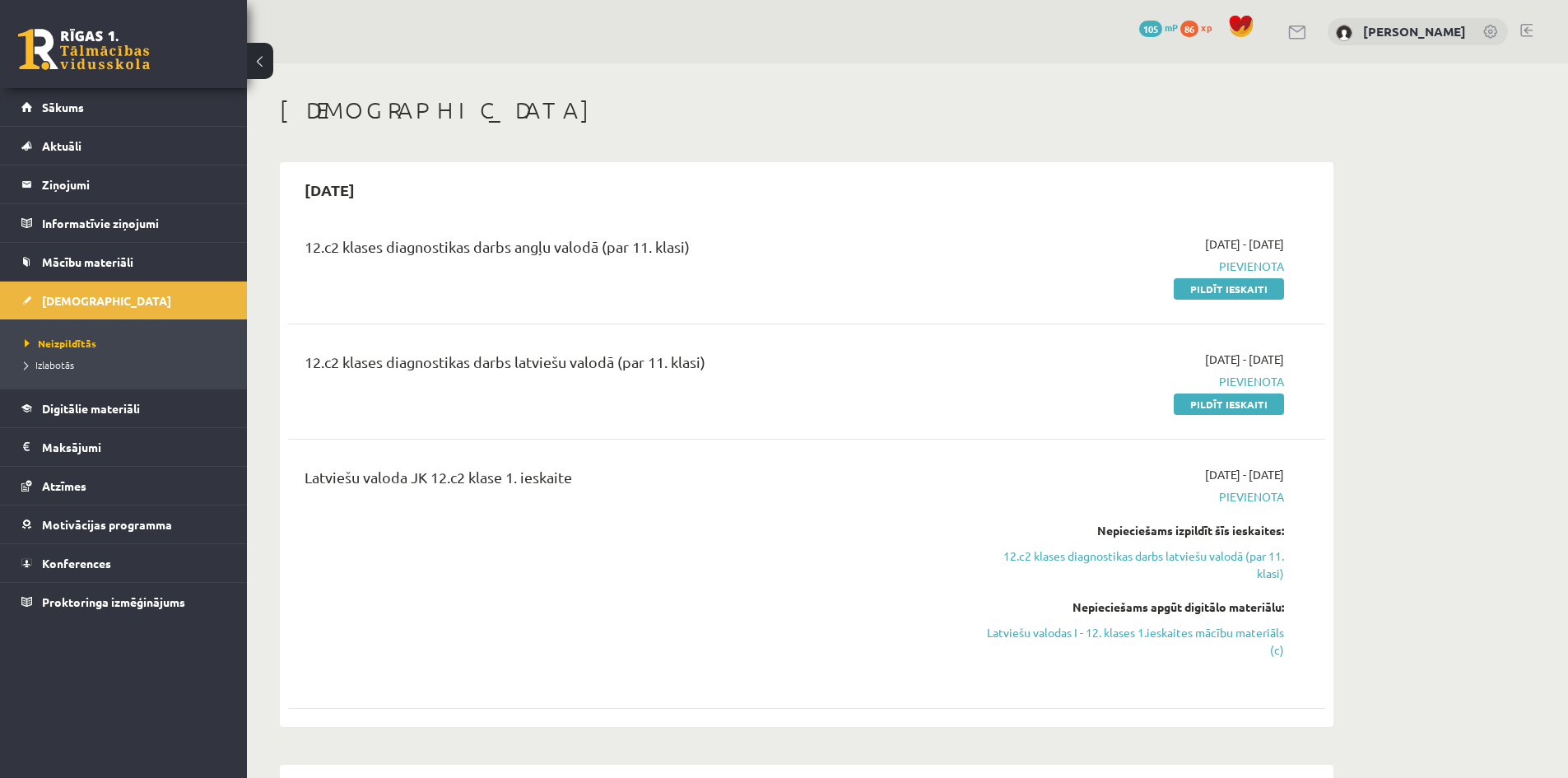
drag, startPoint x: 1066, startPoint y: 600, endPoint x: 1307, endPoint y: 598, distance: 241.0
click at [1306, 600] on div "Latviešu valoda JK 12.c2 klase 1. ieskaite 2025-09-01 - 2025-09-15 Pievienota N…" at bounding box center [806, 574] width 1004 height 216
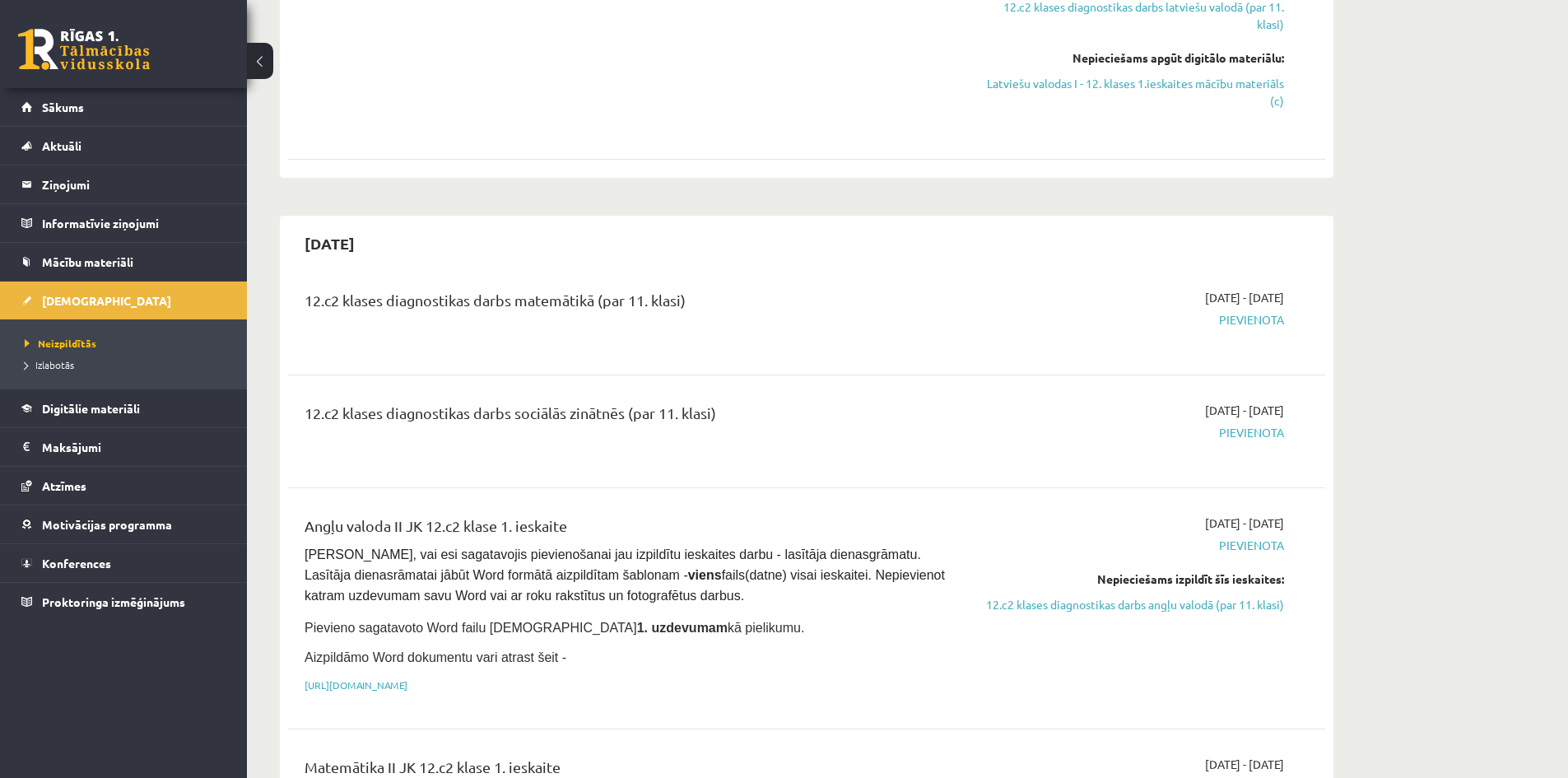
drag, startPoint x: 1084, startPoint y: 582, endPoint x: 1303, endPoint y: 585, distance: 219.0
click at [1303, 585] on div "Angļu valoda II JK 12.c2 klase 1. ieskaite Pārliecinies, vai esi sagatavojis pi…" at bounding box center [806, 608] width 1004 height 187
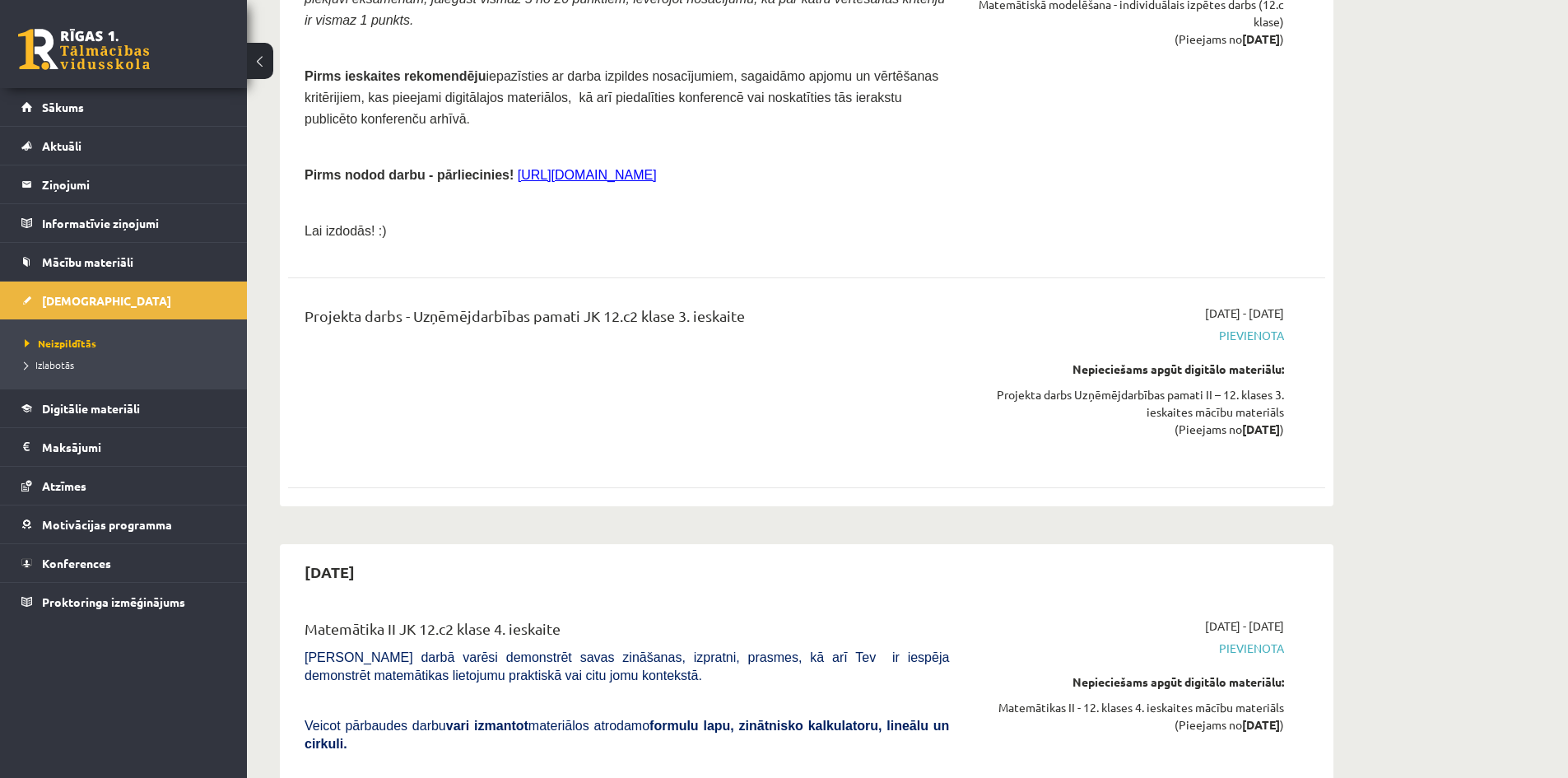
scroll to position [6587, 0]
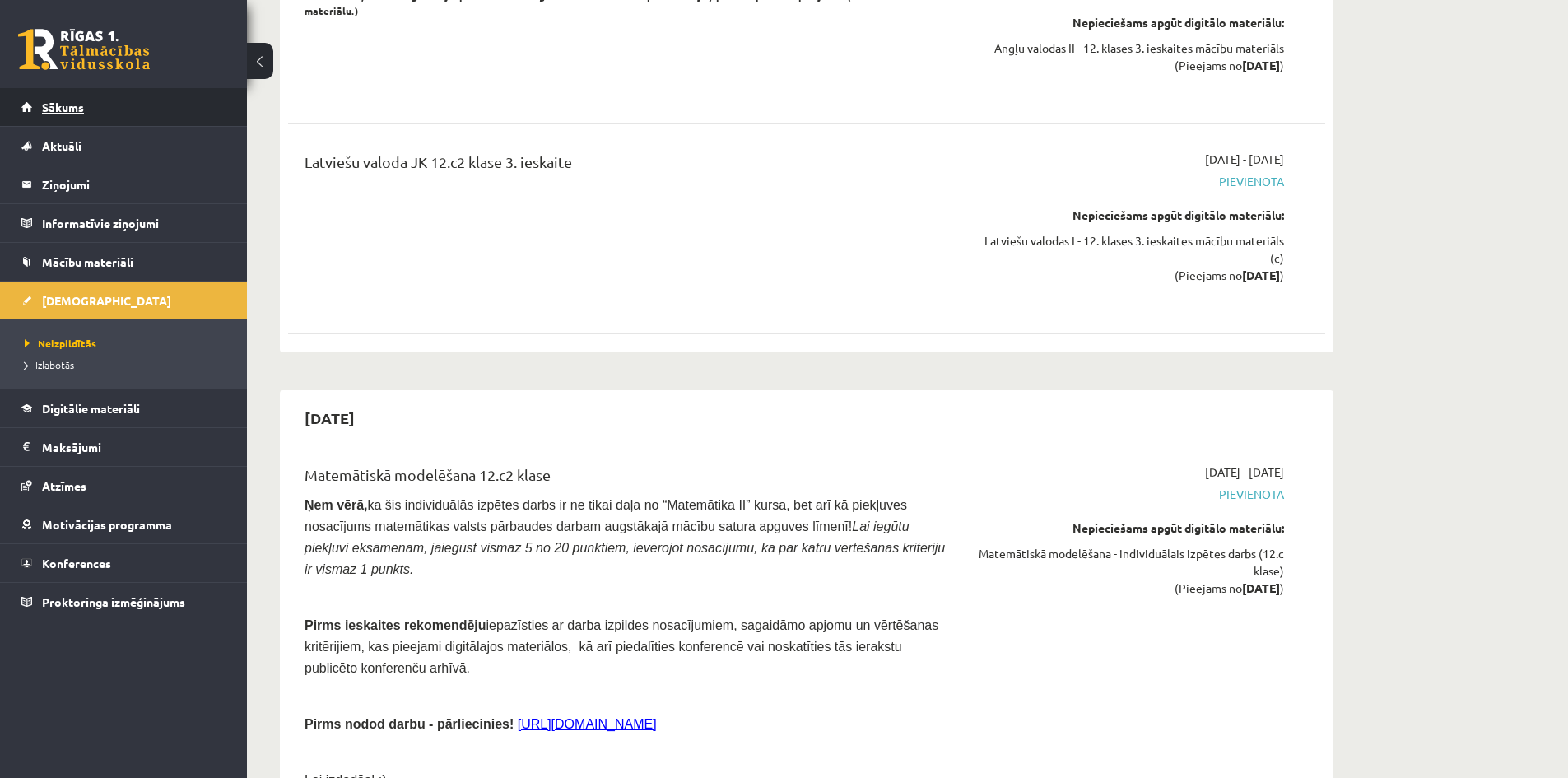
click at [50, 109] on span "Sākums" at bounding box center [62, 107] width 42 height 15
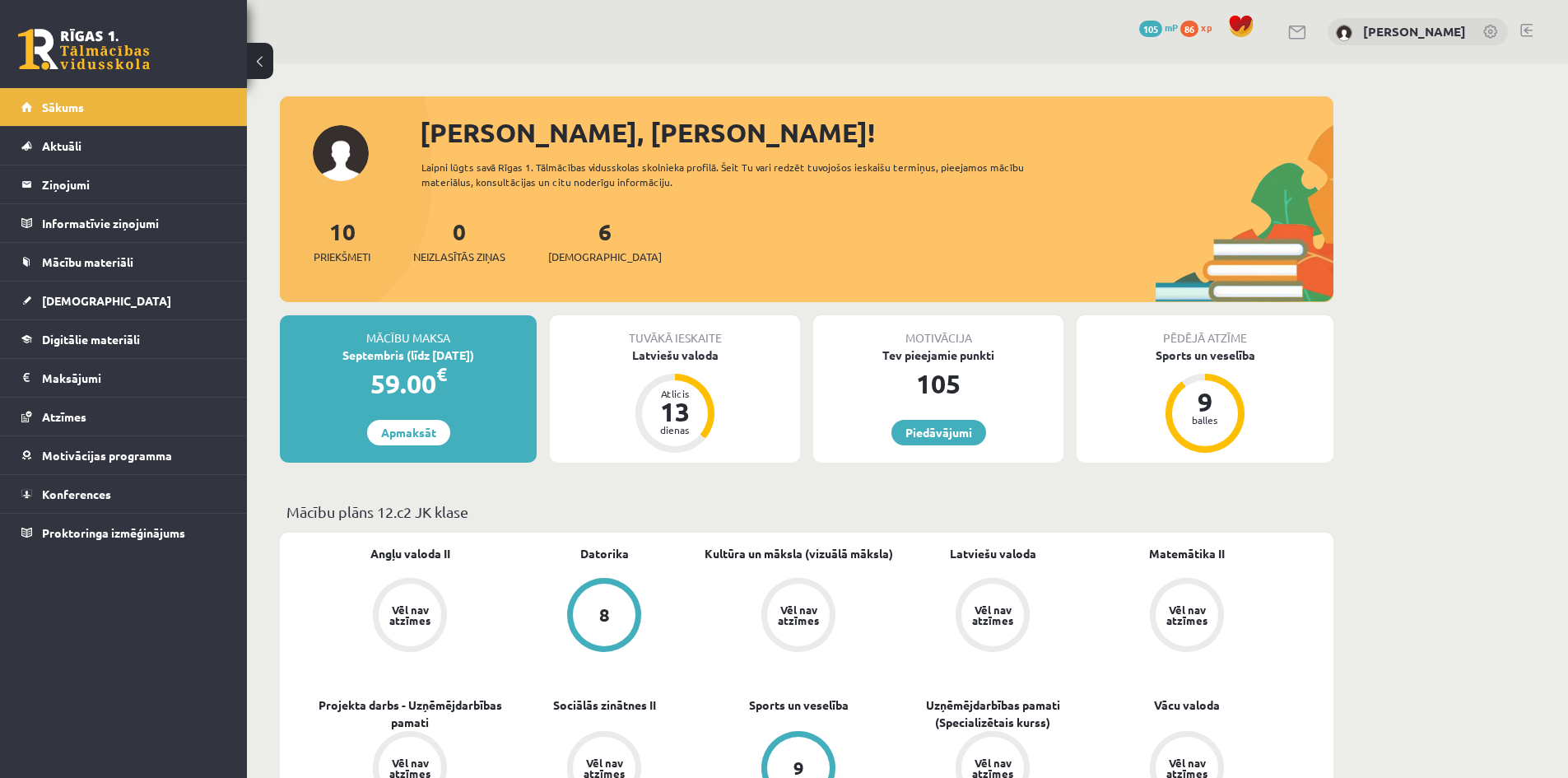
drag, startPoint x: 607, startPoint y: 229, endPoint x: 318, endPoint y: 238, distance: 289.1
click at [318, 238] on div "10 Priekšmeti 0 Neizlasītās ziņas 6 Ieskaites" at bounding box center [806, 258] width 1053 height 88
click at [318, 238] on div "10 Priekšmeti" at bounding box center [342, 239] width 57 height 51
click at [434, 433] on link "Apmaksāt" at bounding box center [409, 433] width 83 height 26
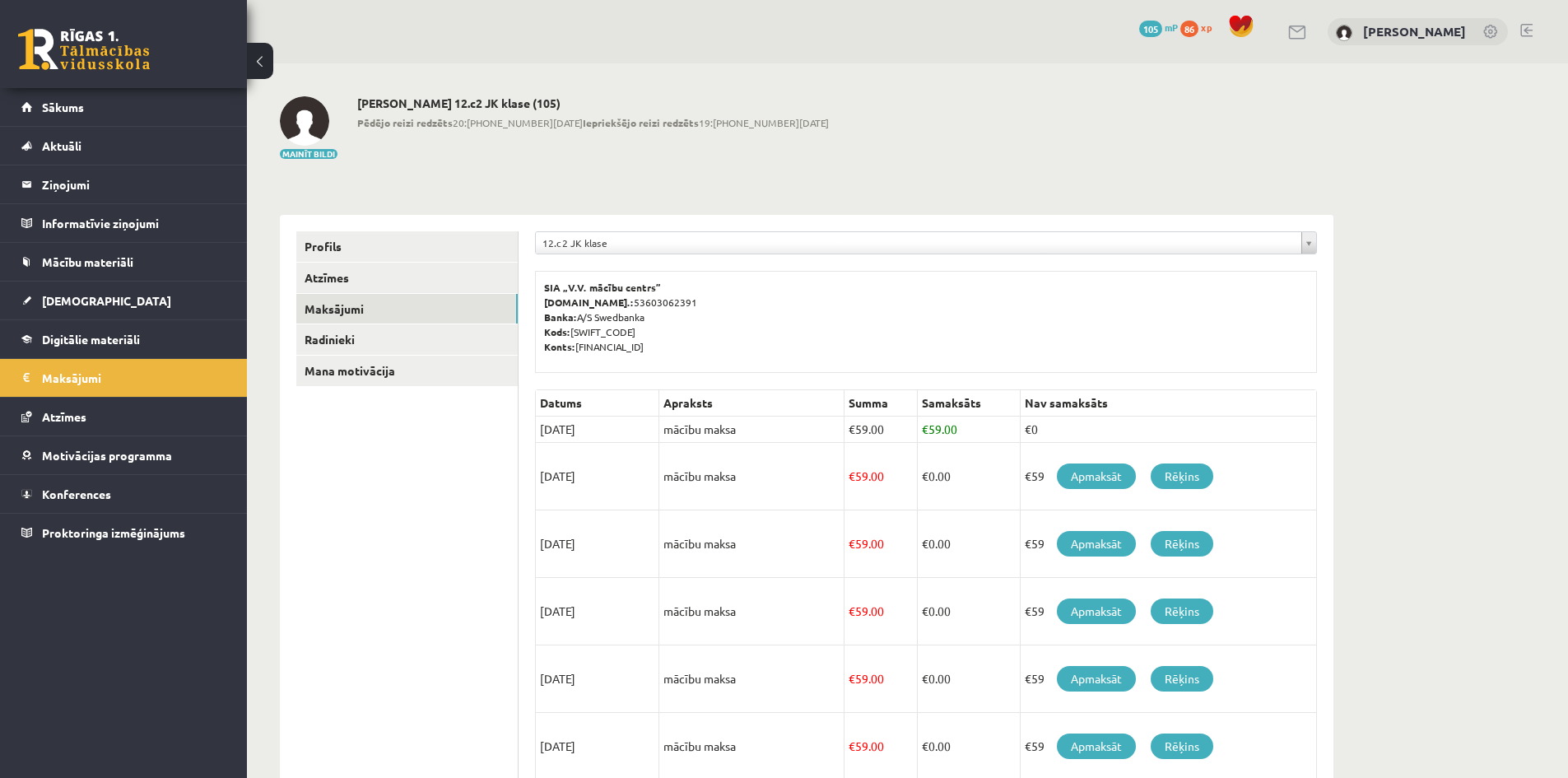
drag, startPoint x: 667, startPoint y: 485, endPoint x: 1094, endPoint y: 523, distance: 428.7
click at [1115, 511] on tbody "Datums Apraksts Summa Samaksāts Nav samaksāts [DATE] mācību maksa € 59.00 € 59.…" at bounding box center [927, 733] width 781 height 687
drag, startPoint x: 762, startPoint y: 636, endPoint x: 723, endPoint y: 667, distance: 49.8
click at [1003, 646] on tbody "Datums Apraksts Summa Samaksāts Nav samaksāts 30/08/2025 mācību maksa € 59.00 €…" at bounding box center [927, 733] width 781 height 687
click at [745, 648] on td "mācību maksa" at bounding box center [752, 680] width 186 height 68
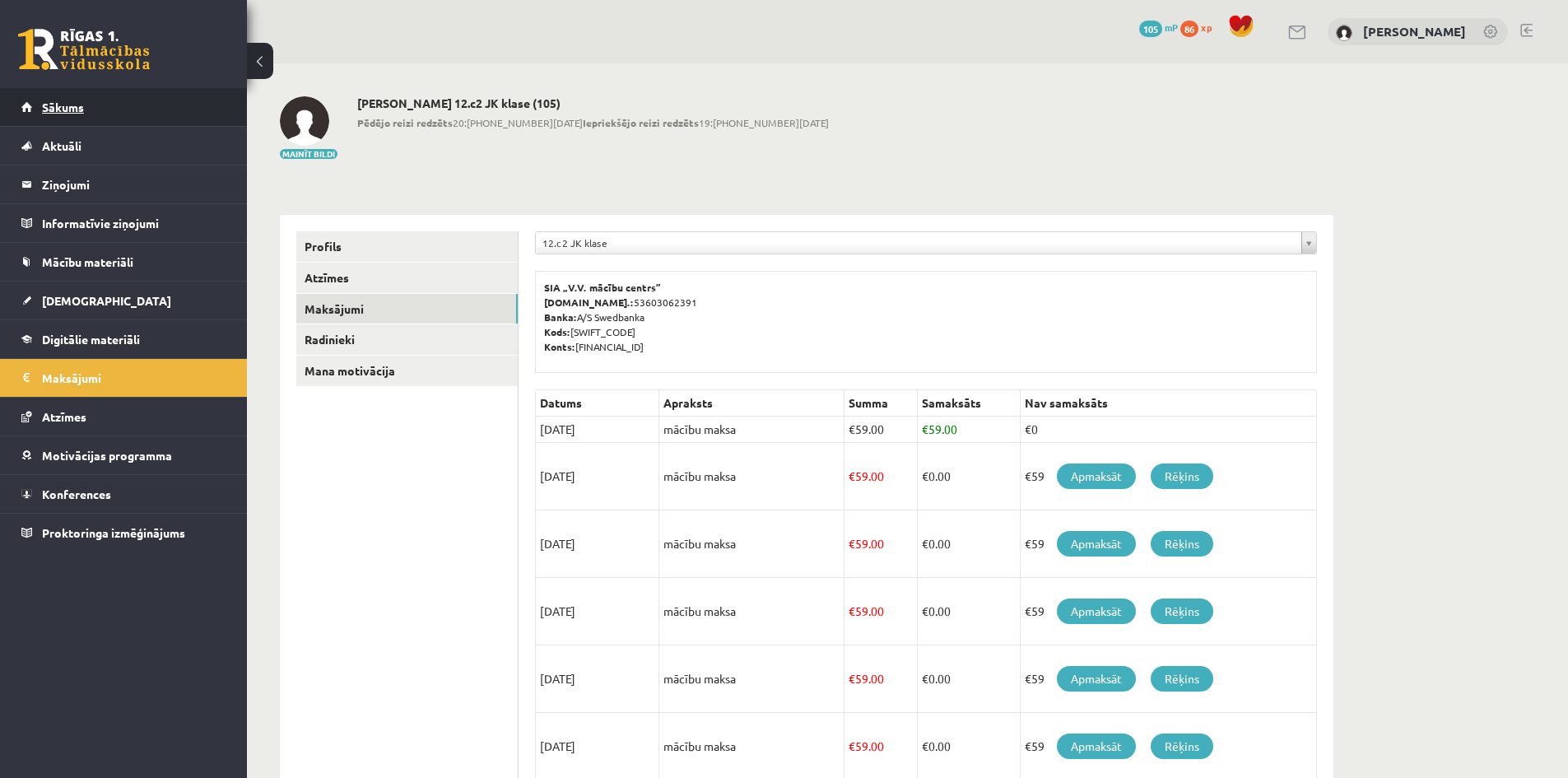
click at [42, 117] on link "Sākums" at bounding box center [124, 107] width 205 height 37
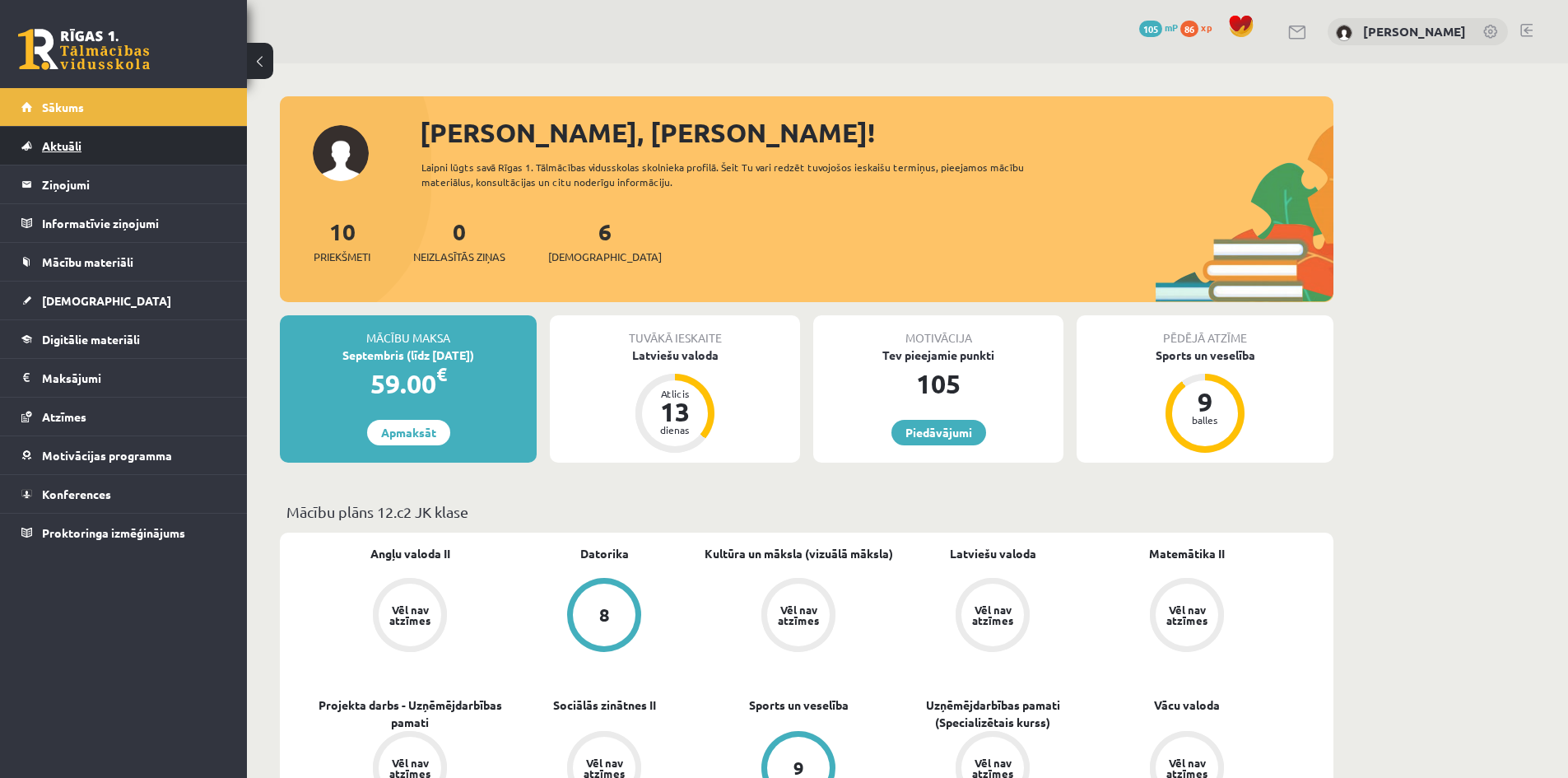
click at [100, 134] on link "Aktuāli" at bounding box center [124, 145] width 205 height 37
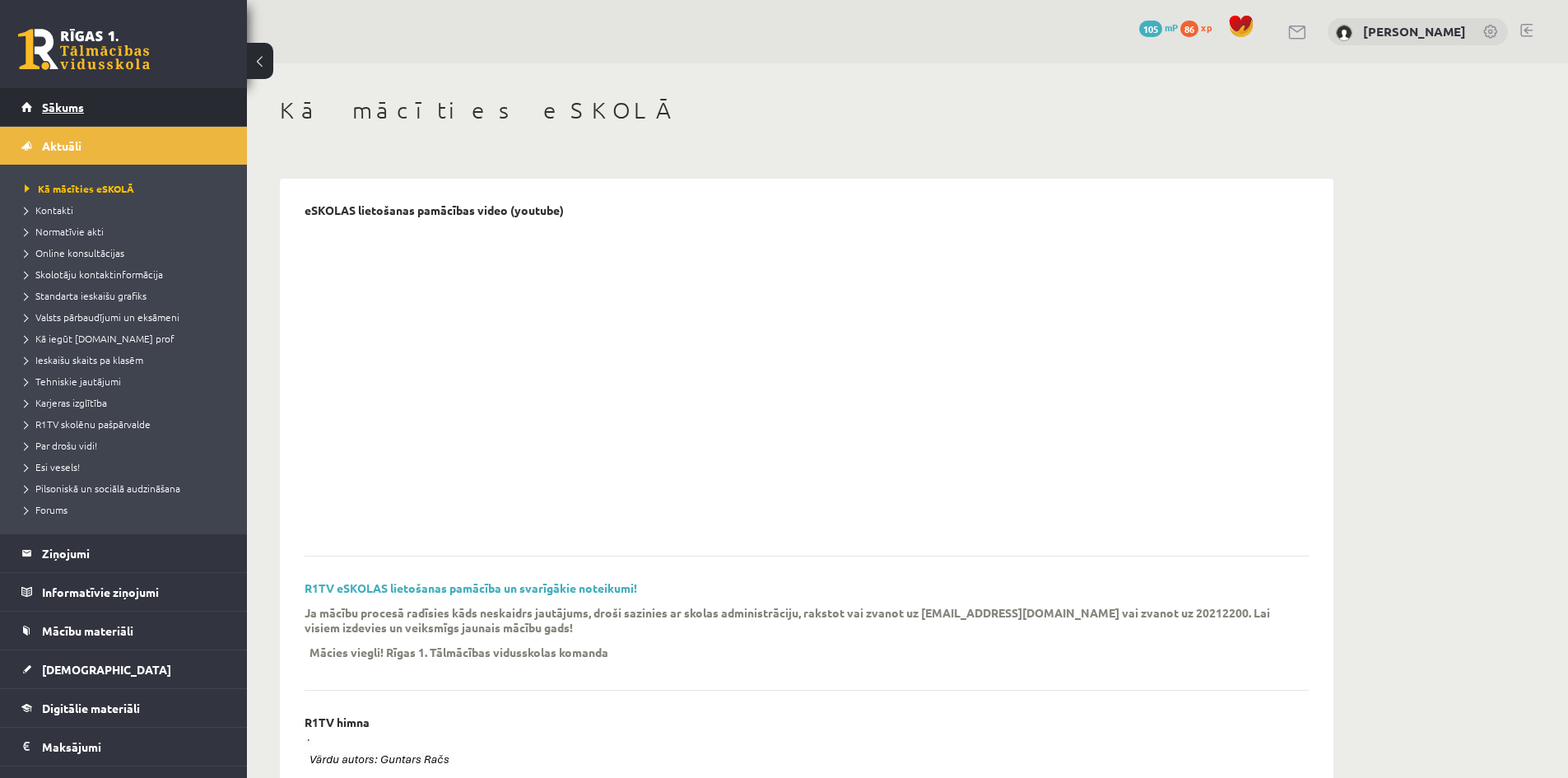
click at [43, 92] on link "Sākums" at bounding box center [124, 107] width 205 height 37
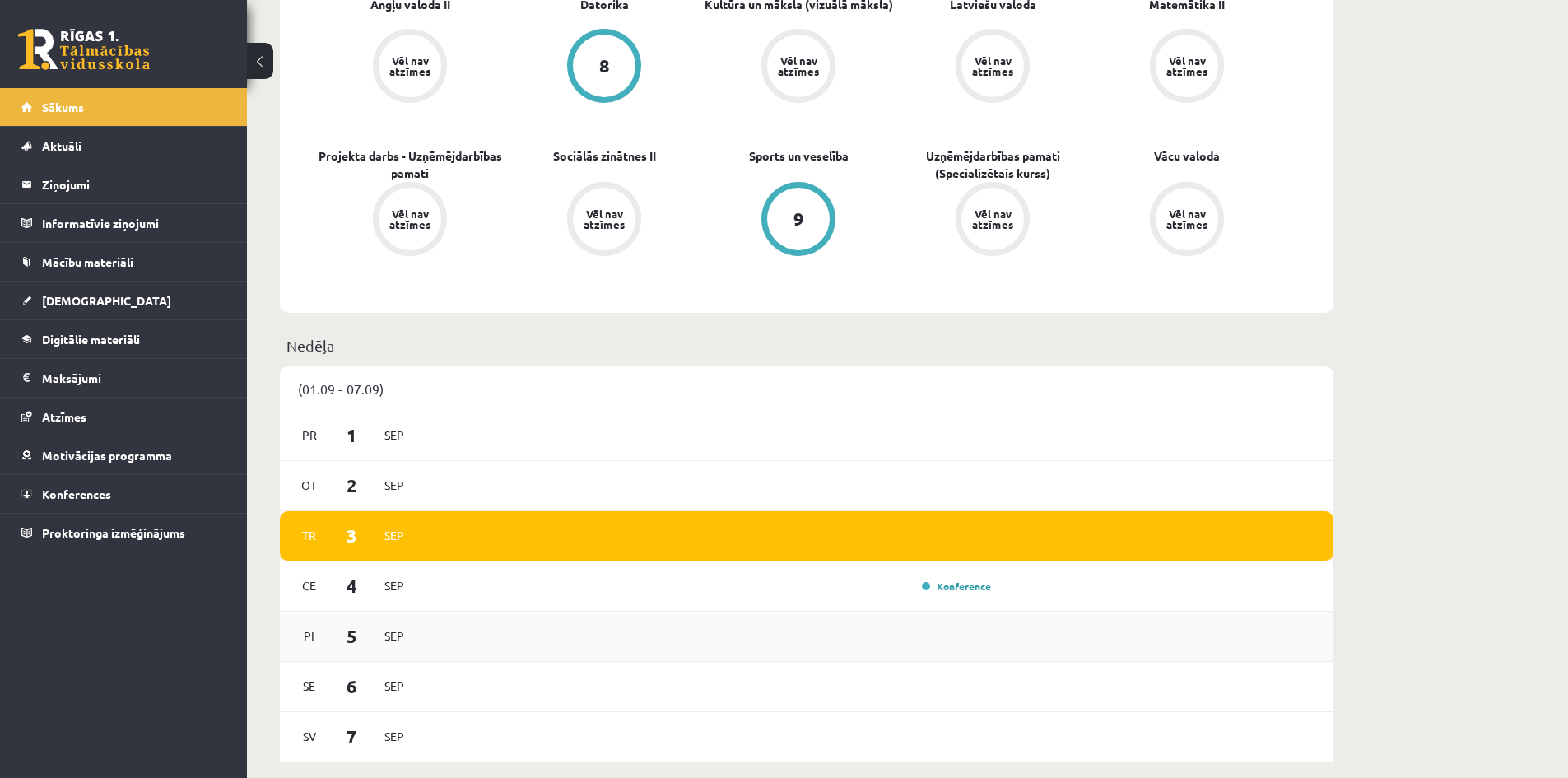
scroll to position [1097, 0]
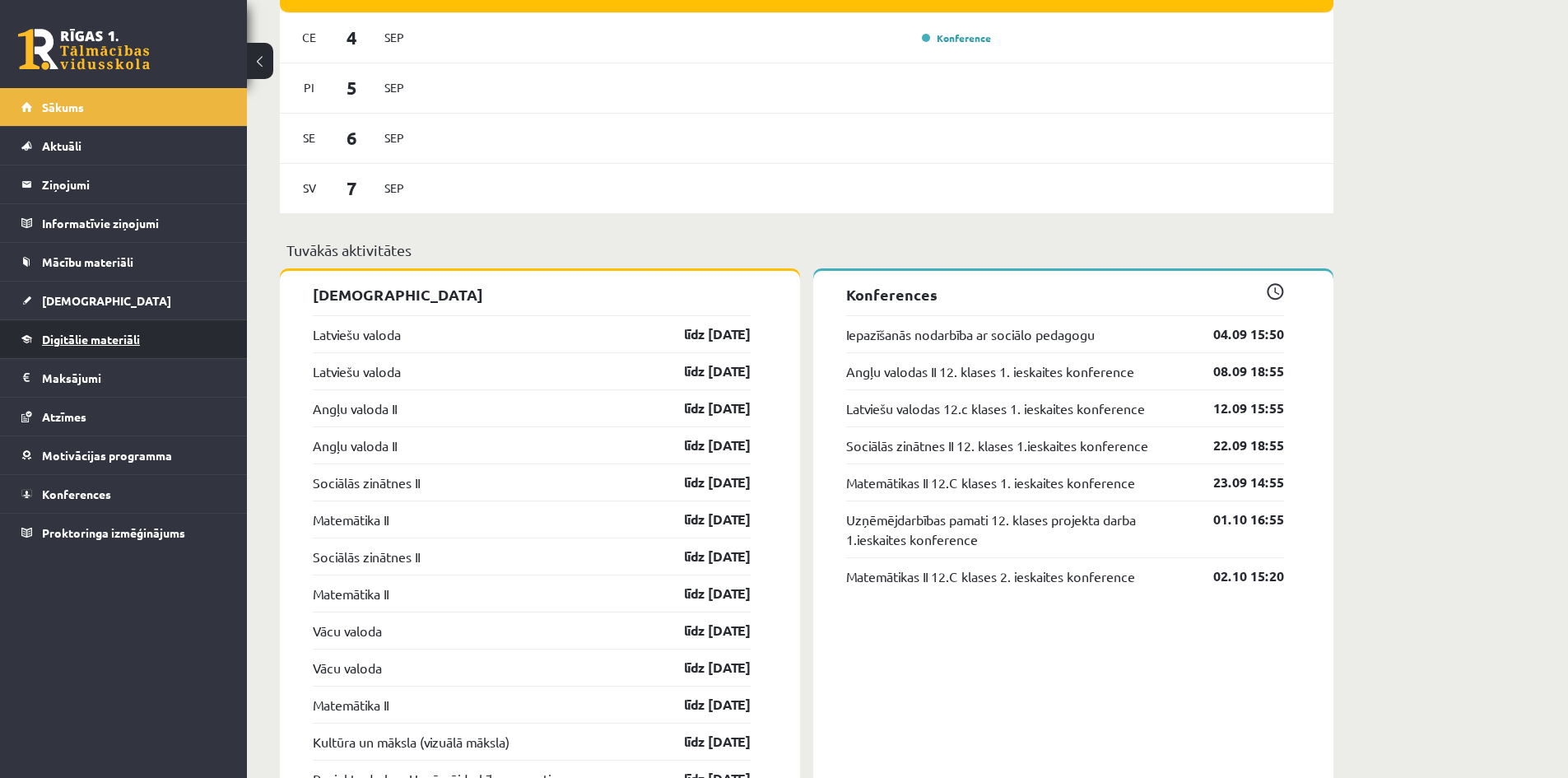
click at [66, 333] on span "Digitālie materiāli" at bounding box center [91, 339] width 98 height 15
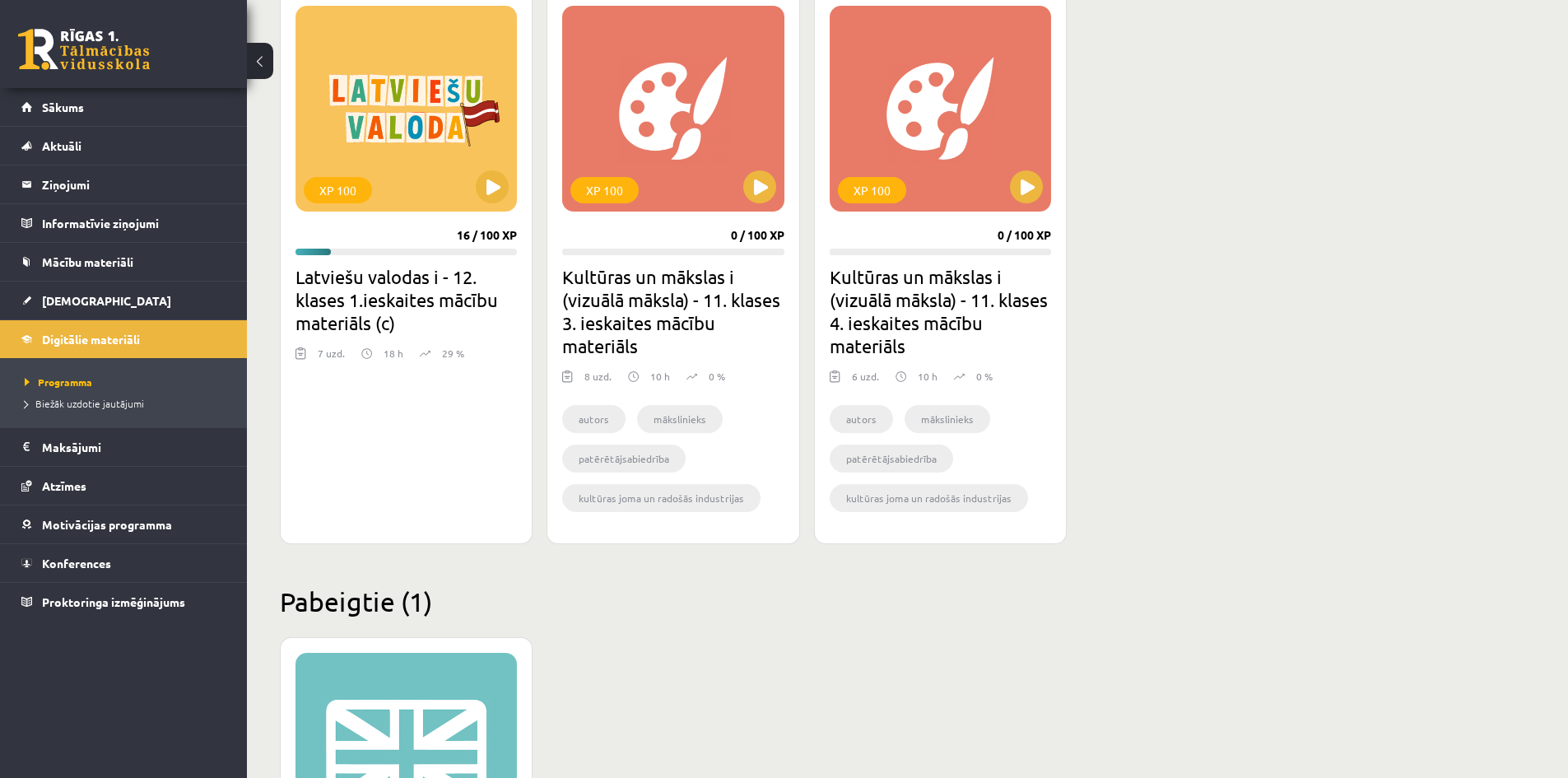
scroll to position [353, 0]
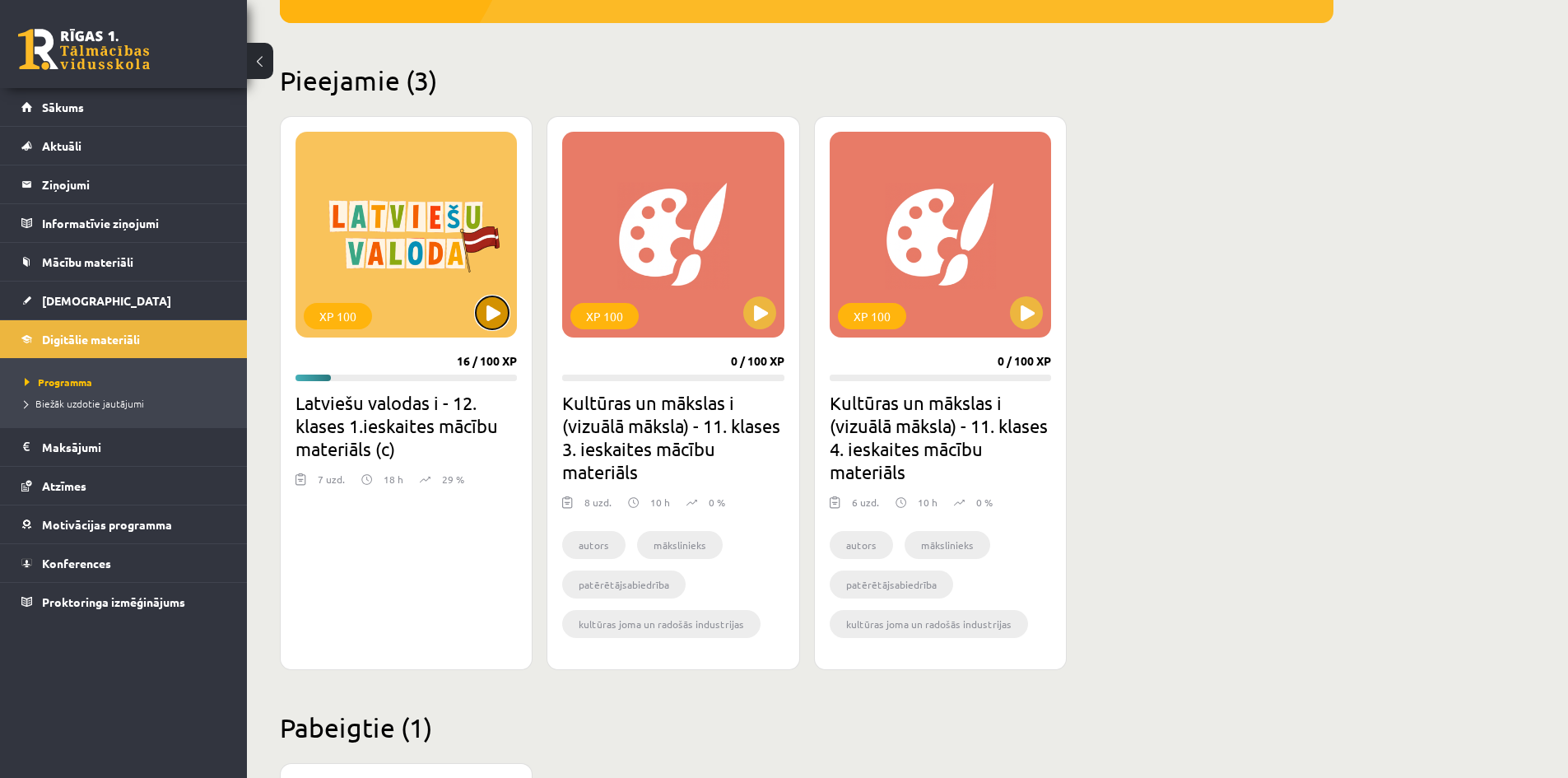
click at [490, 317] on button at bounding box center [491, 312] width 33 height 33
click at [361, 251] on div "XP 100" at bounding box center [406, 235] width 221 height 206
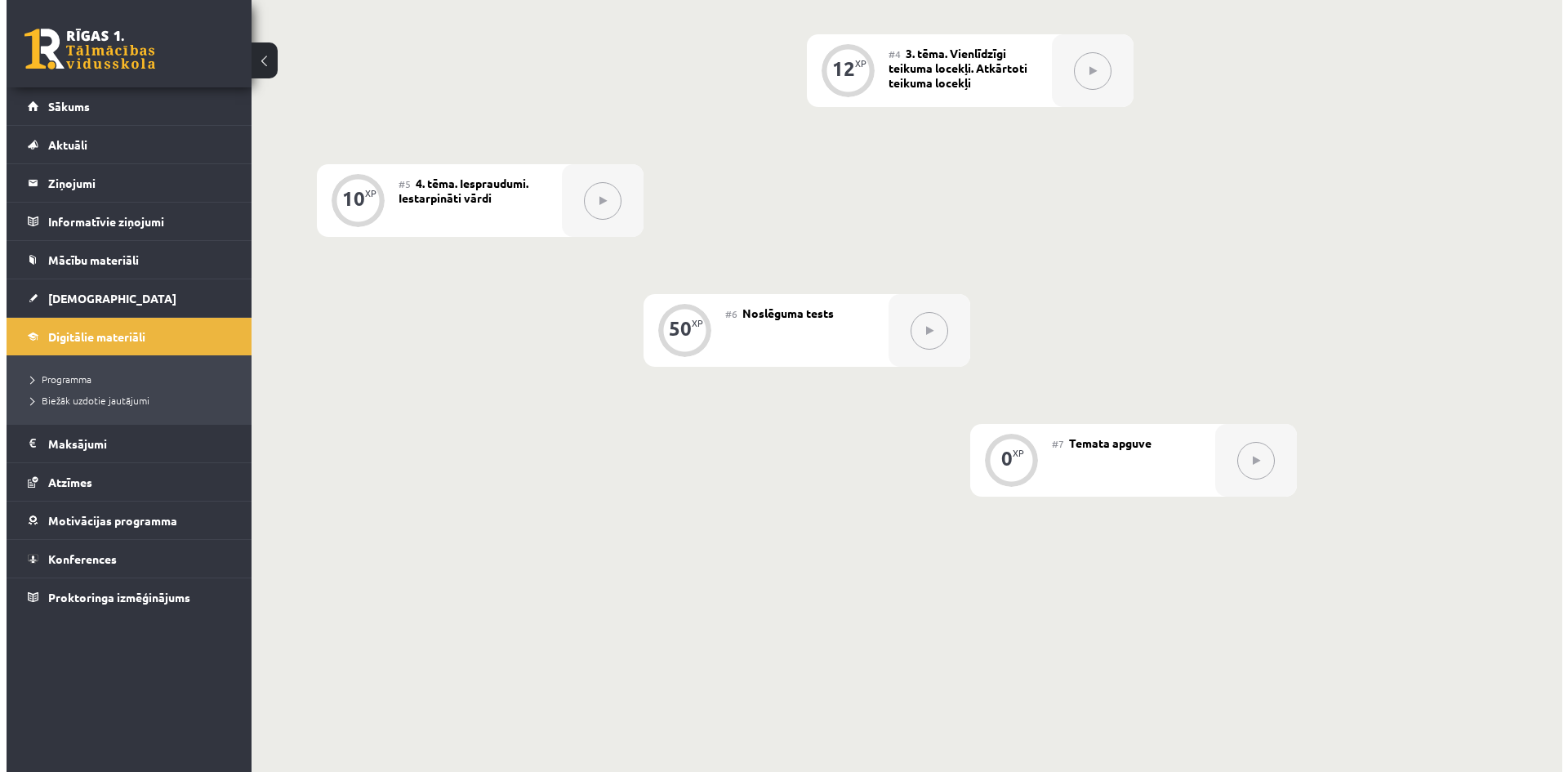
scroll to position [261, 0]
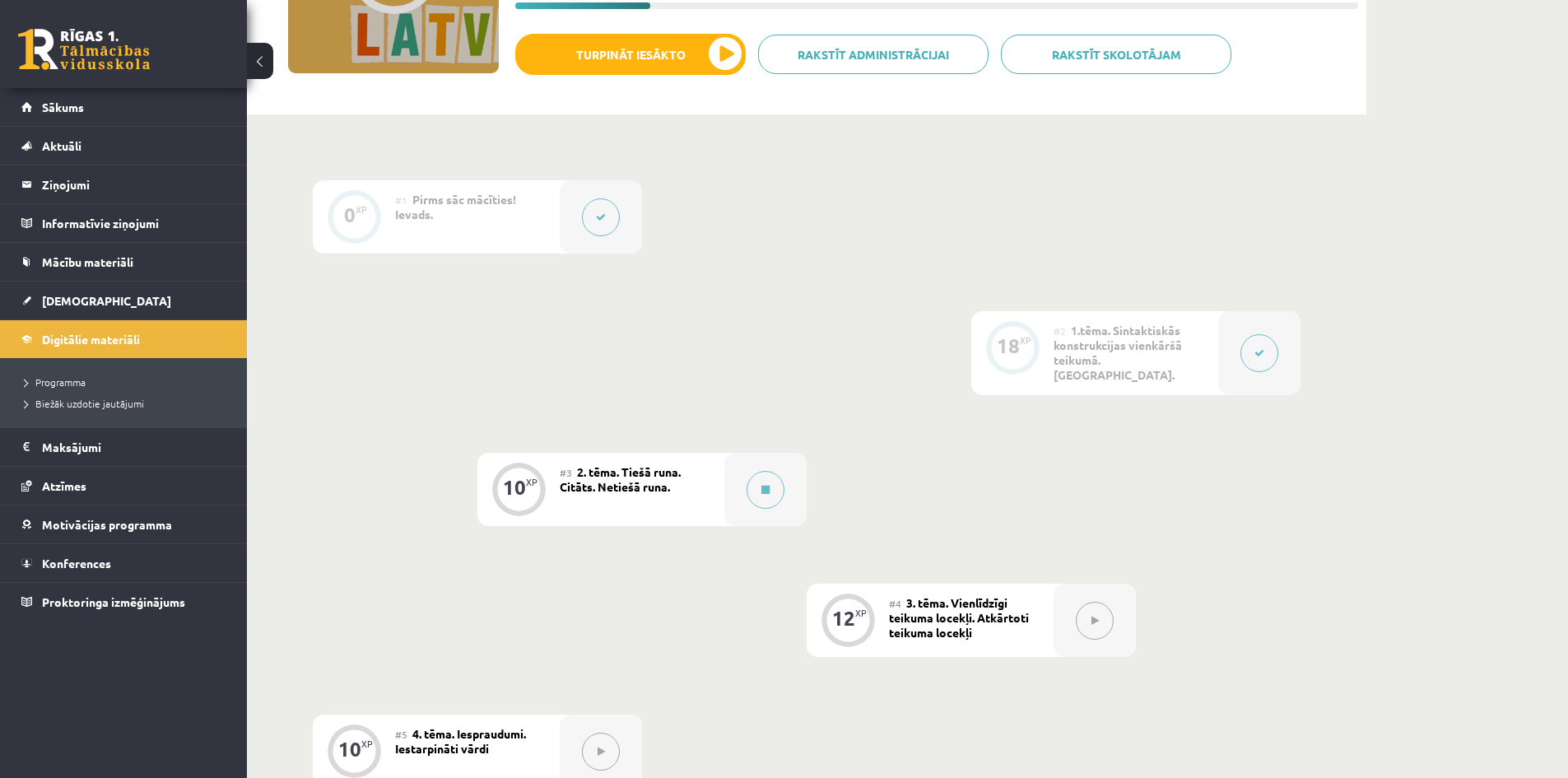
click at [666, 470] on span "2. tēma. Tiešā runa. Citāts. Netiešā runa." at bounding box center [621, 479] width 121 height 29
click at [765, 472] on button at bounding box center [765, 490] width 37 height 37
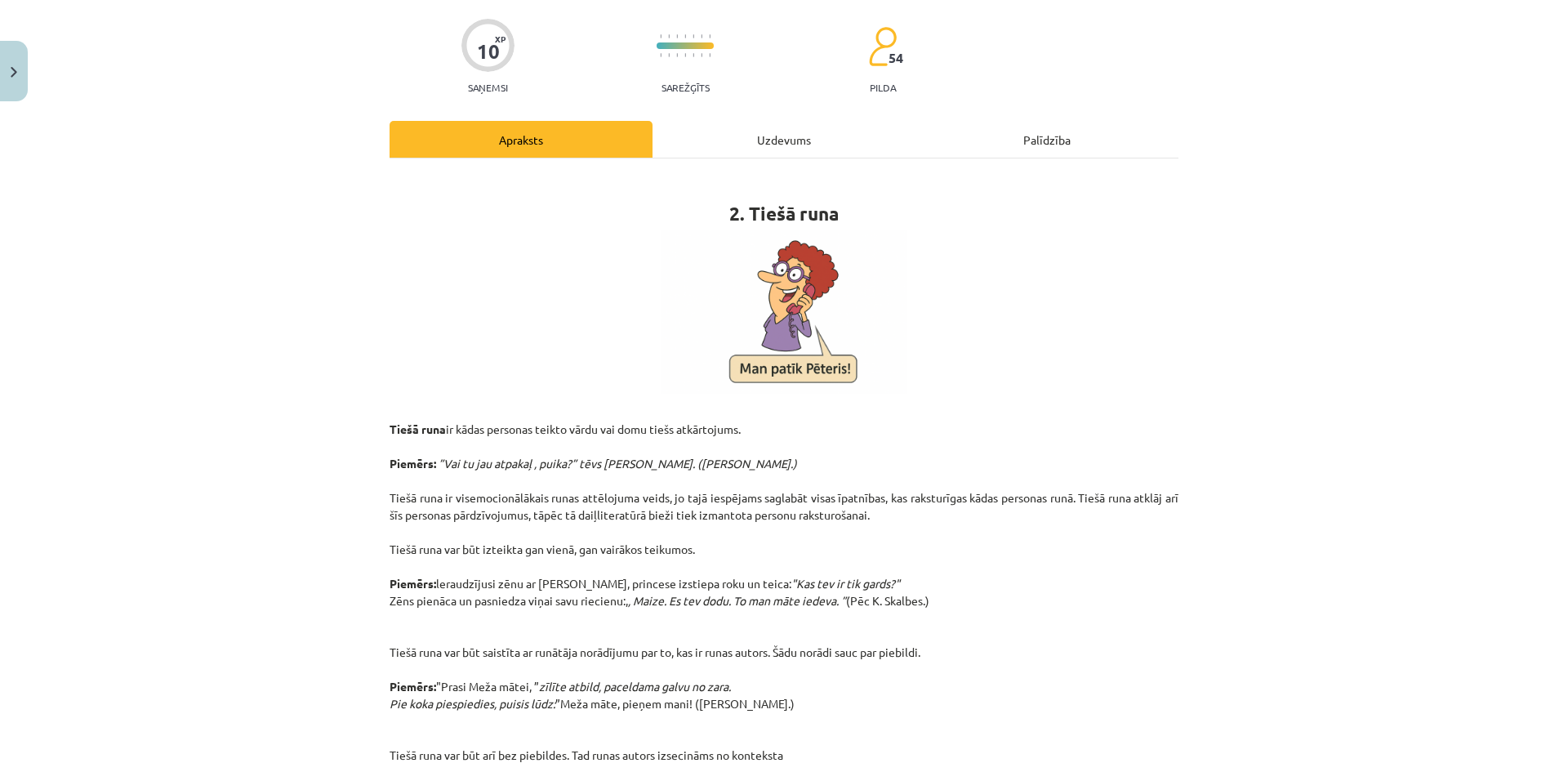
scroll to position [0, 0]
